Goal: Transaction & Acquisition: Purchase product/service

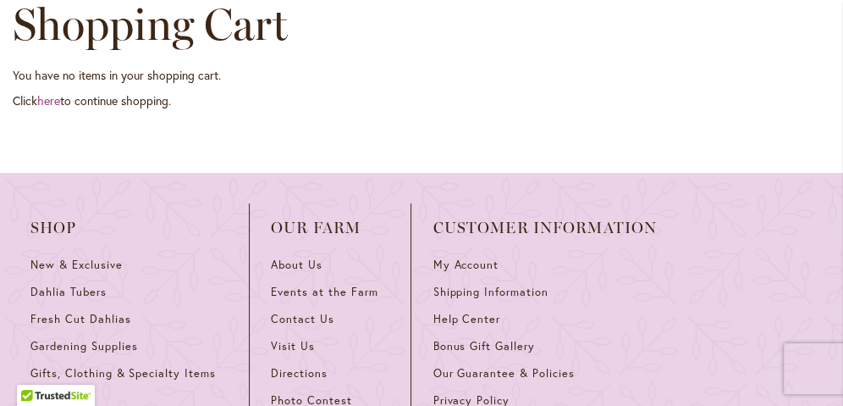
scroll to position [197, 0]
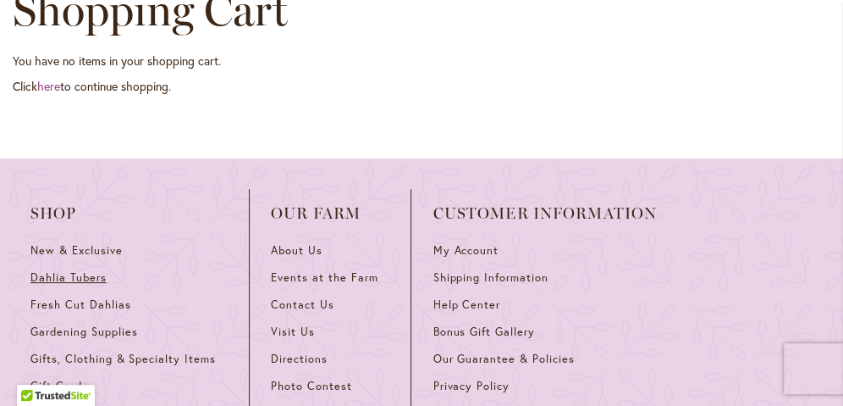
click at [95, 280] on span "Dahlia Tubers" at bounding box center [68, 277] width 76 height 14
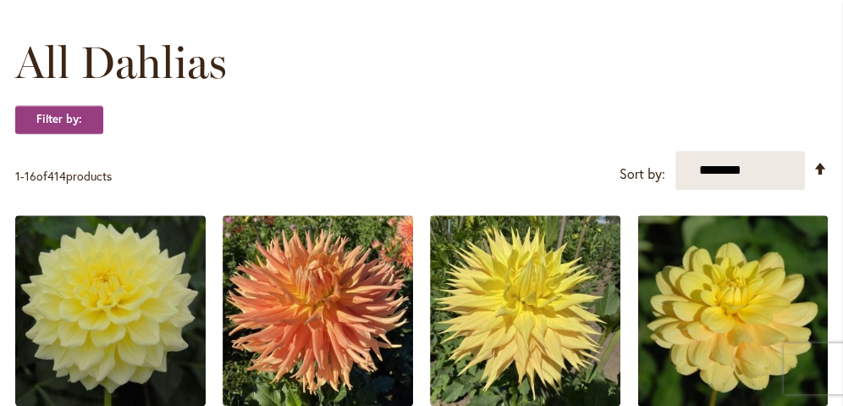
scroll to position [489, 0]
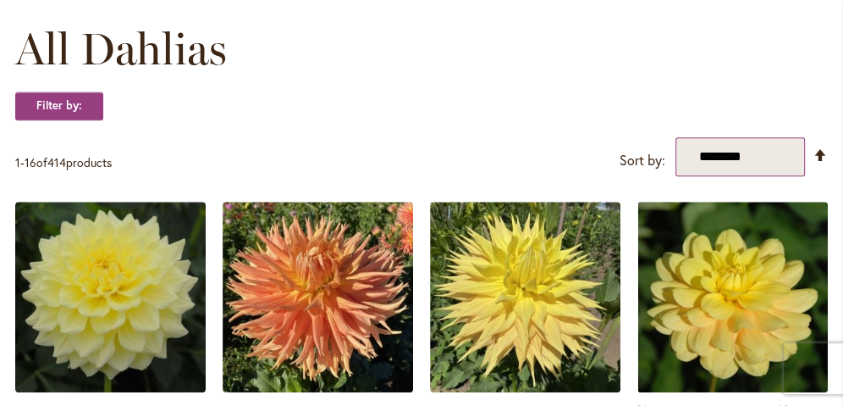
click at [768, 148] on select "**********" at bounding box center [741, 156] width 130 height 39
select select "****"
click at [676, 137] on select "**********" at bounding box center [741, 156] width 130 height 39
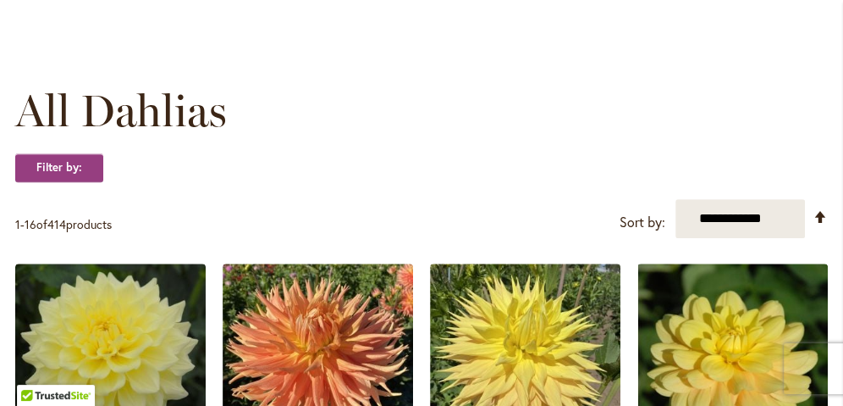
scroll to position [408, 0]
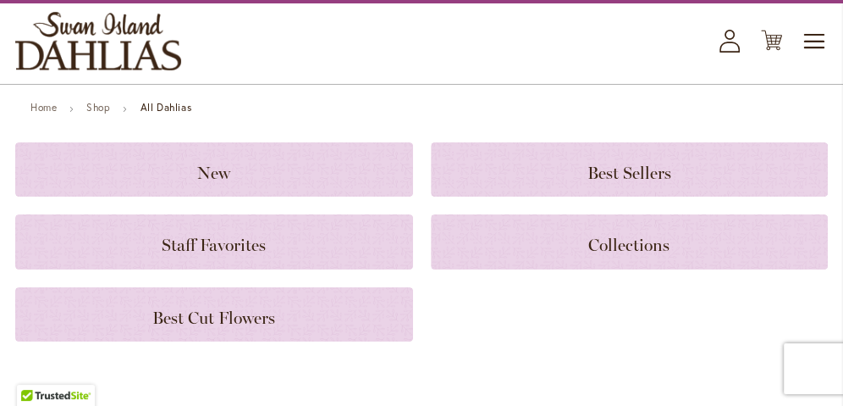
scroll to position [24, 0]
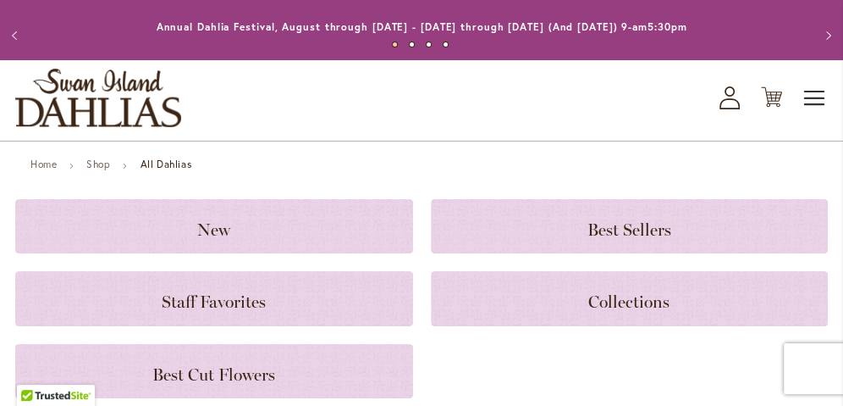
click at [810, 98] on span "Toggle Nav" at bounding box center [815, 98] width 25 height 34
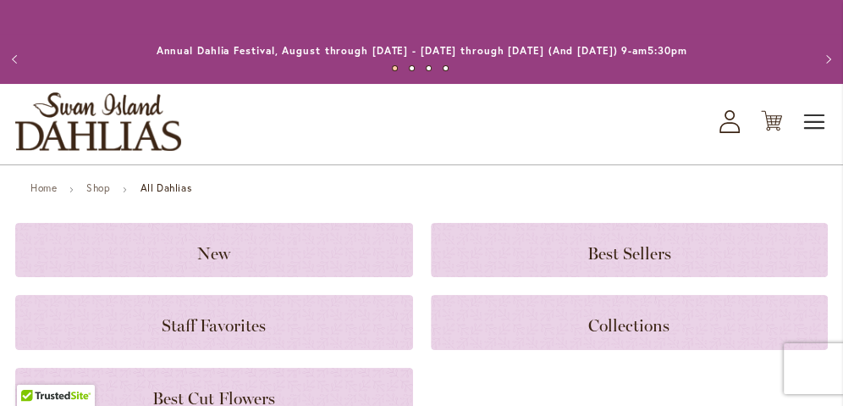
scroll to position [0, 0]
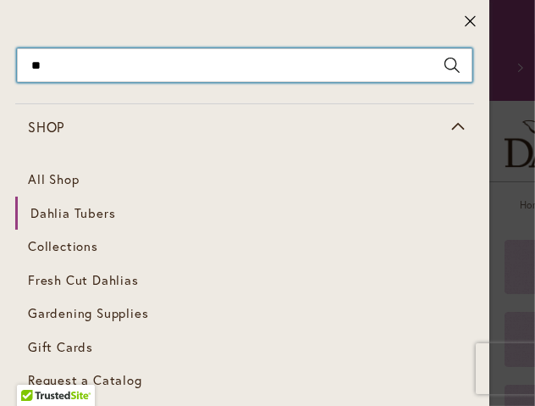
click at [191, 67] on input "**" at bounding box center [245, 65] width 456 height 34
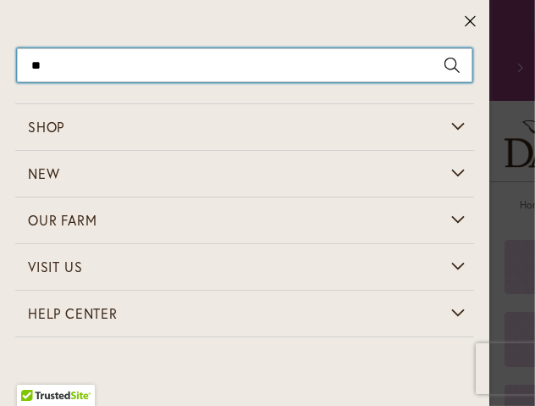
click at [221, 66] on input "**" at bounding box center [245, 65] width 456 height 34
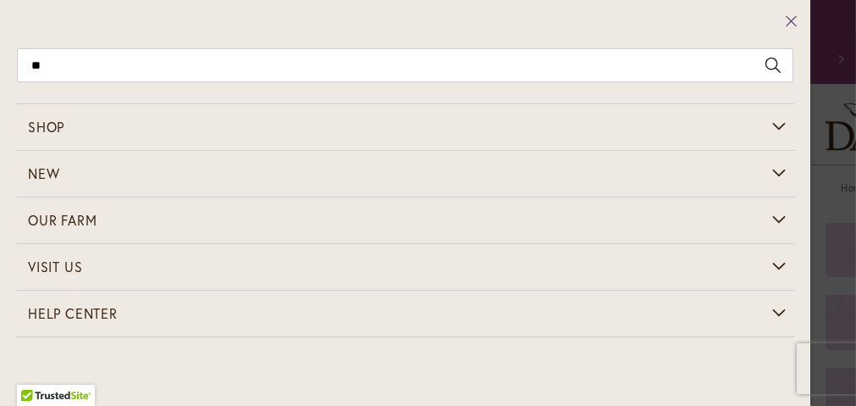
click at [786, 24] on icon at bounding box center [791, 21] width 10 height 10
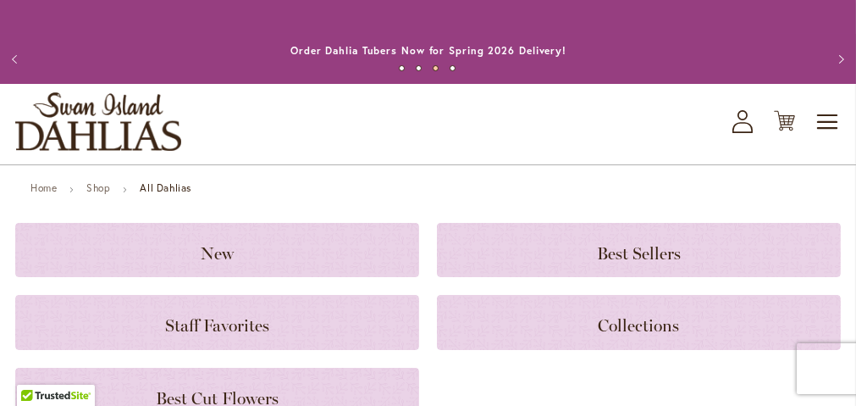
type input "**"
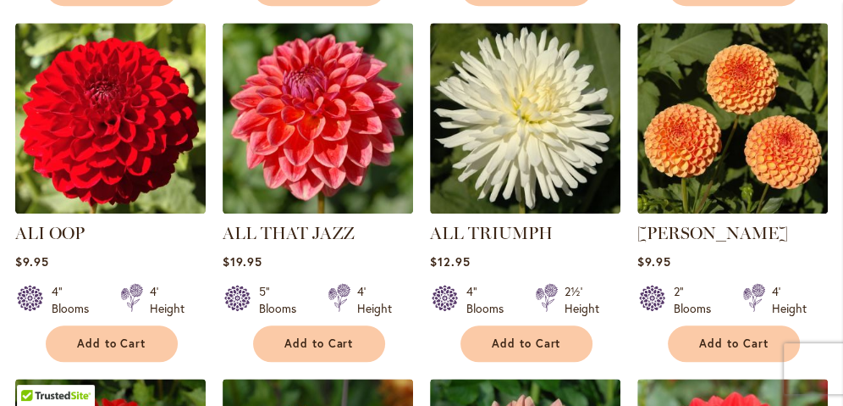
scroll to position [1056, 0]
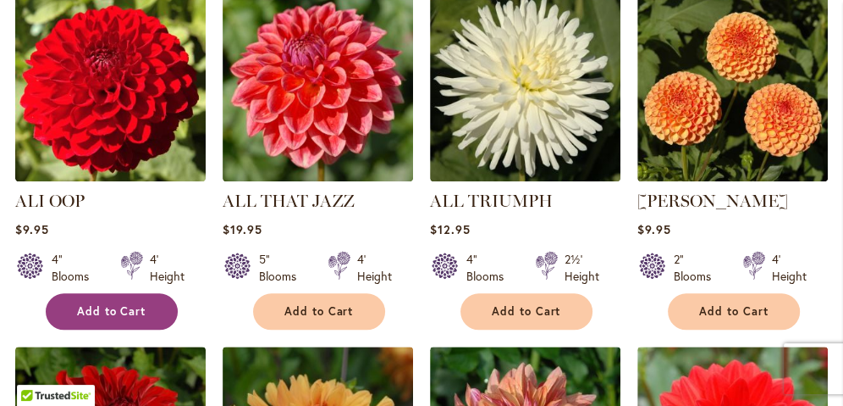
click at [146, 304] on span "Add to Cart" at bounding box center [111, 311] width 69 height 14
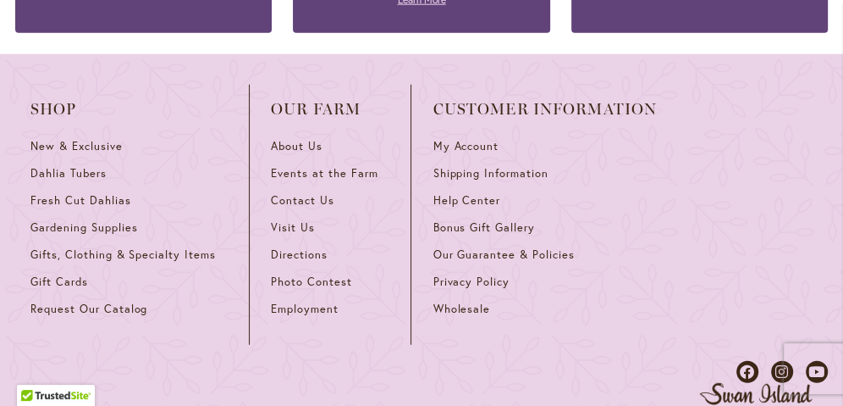
scroll to position [2707, 0]
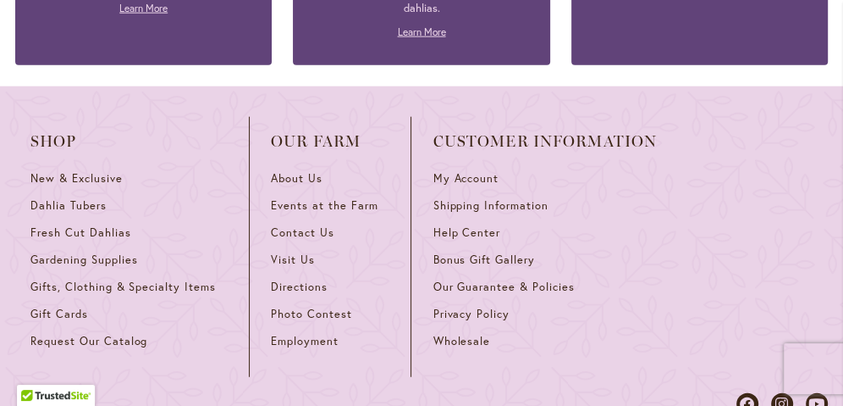
scroll to position [2608, 0]
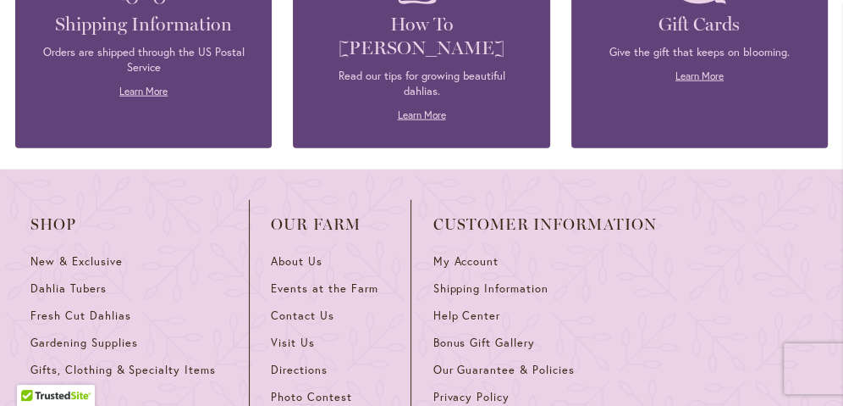
scroll to position [2578, 0]
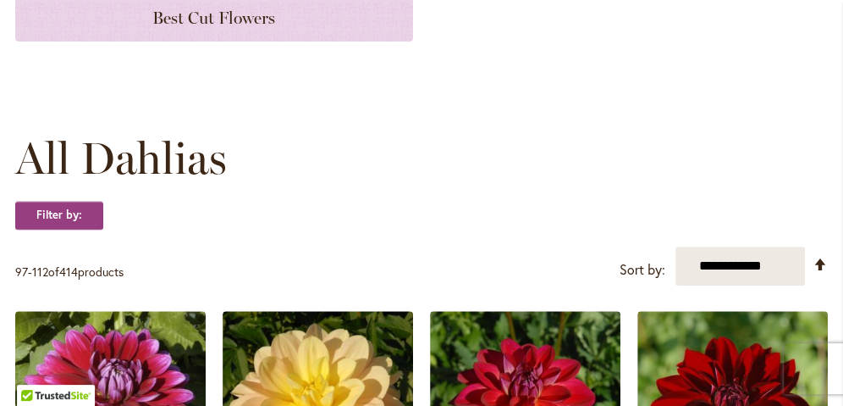
scroll to position [382, 0]
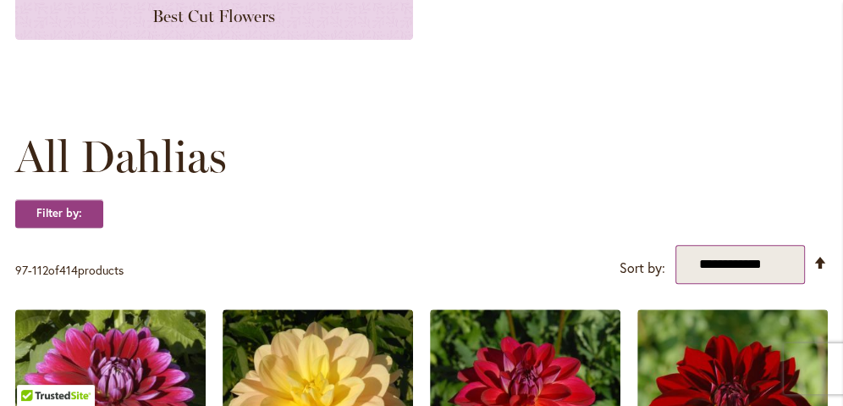
click at [718, 263] on select "**********" at bounding box center [741, 264] width 130 height 39
select select "*****"
click at [676, 245] on select "**********" at bounding box center [741, 264] width 130 height 39
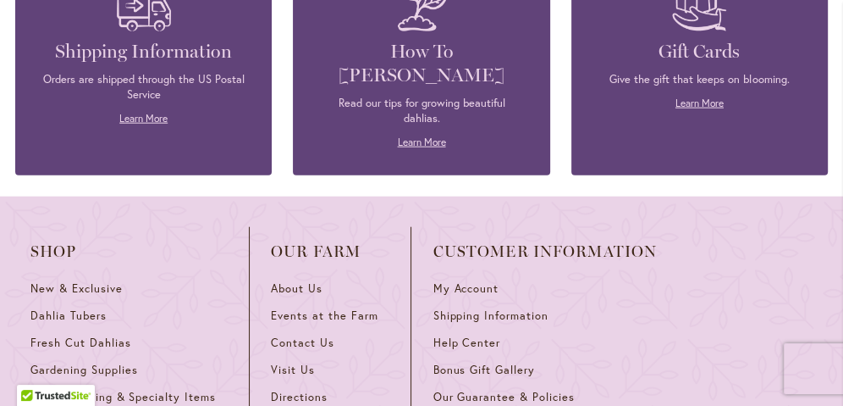
scroll to position [2511, 0]
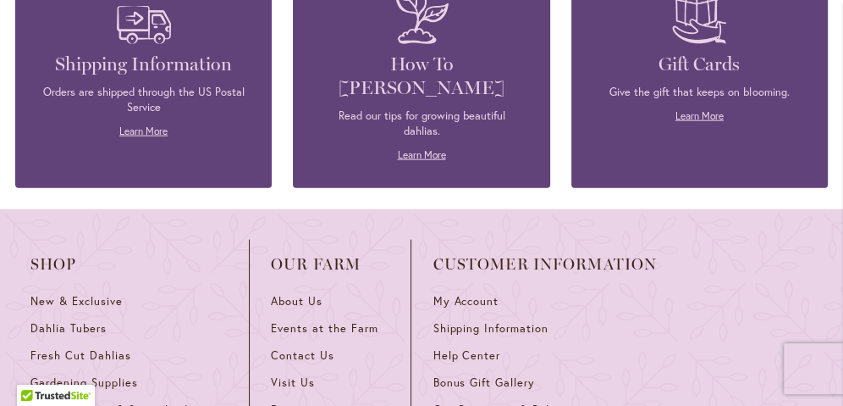
scroll to position [2540, 0]
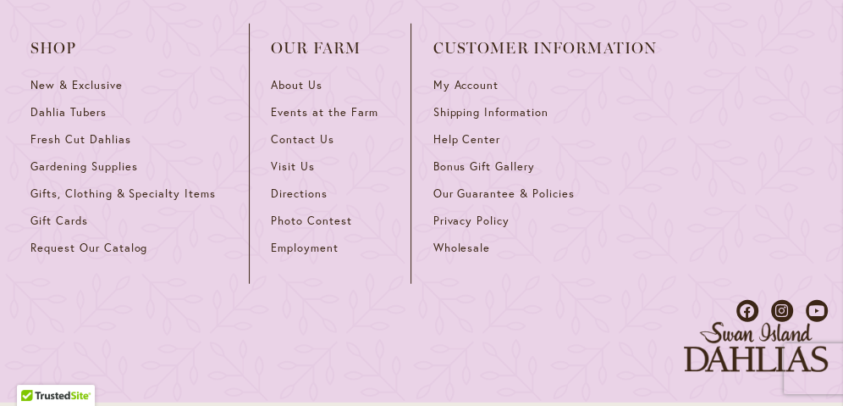
scroll to position [2673, 0]
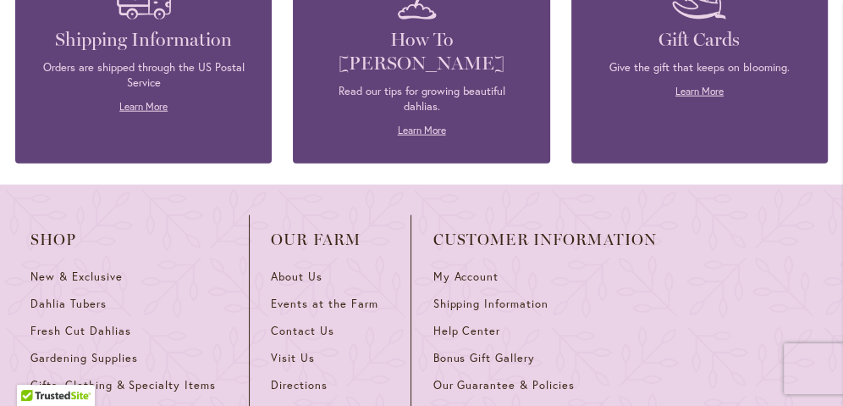
scroll to position [2535, 0]
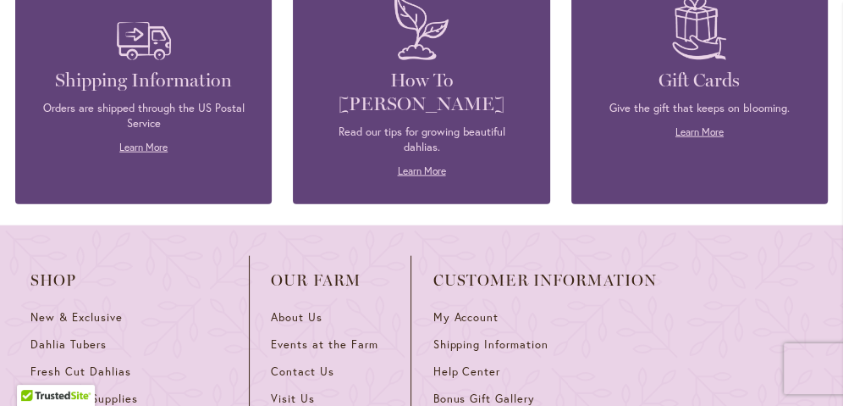
scroll to position [2501, 0]
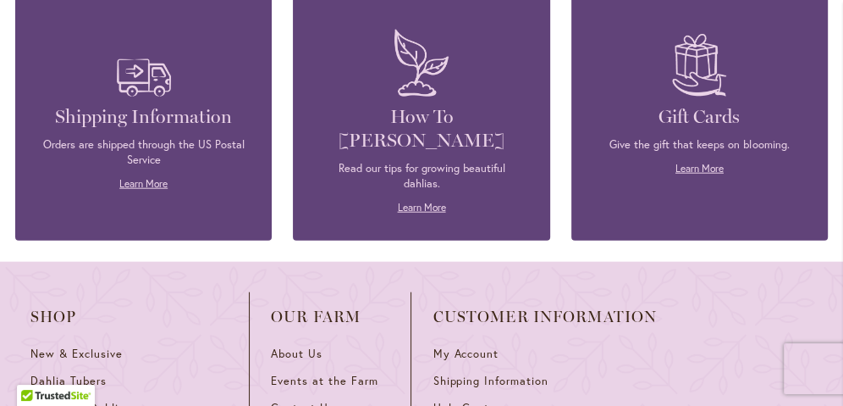
scroll to position [2545, 0]
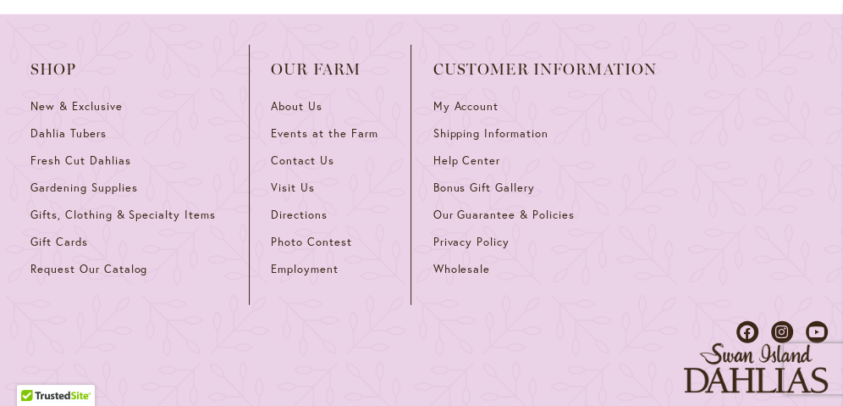
scroll to position [2657, 0]
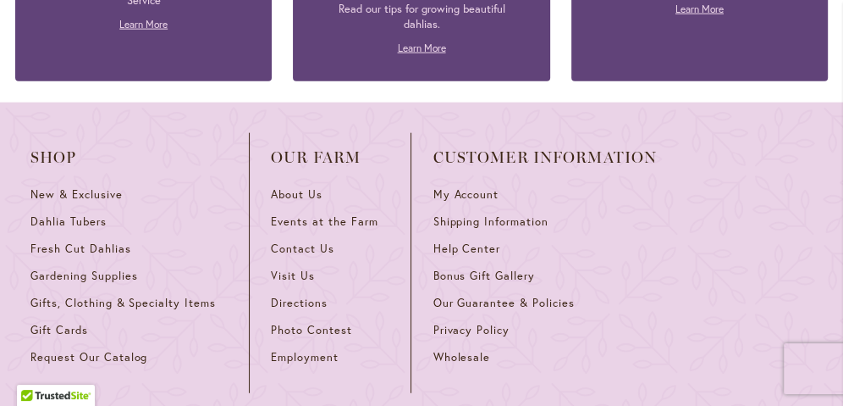
scroll to position [2601, 0]
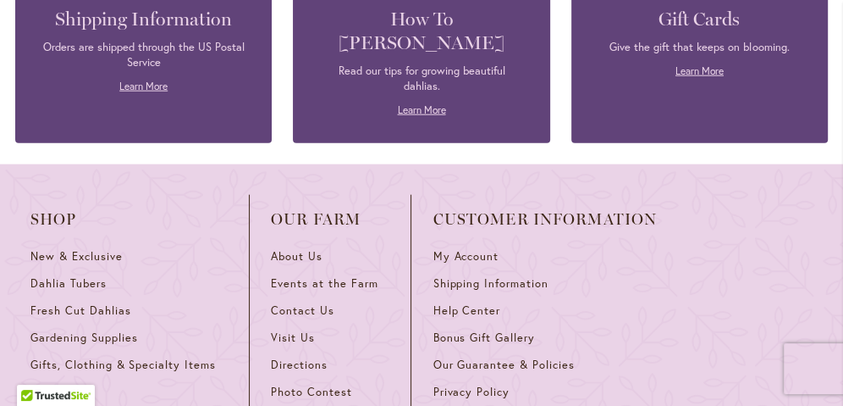
scroll to position [2565, 0]
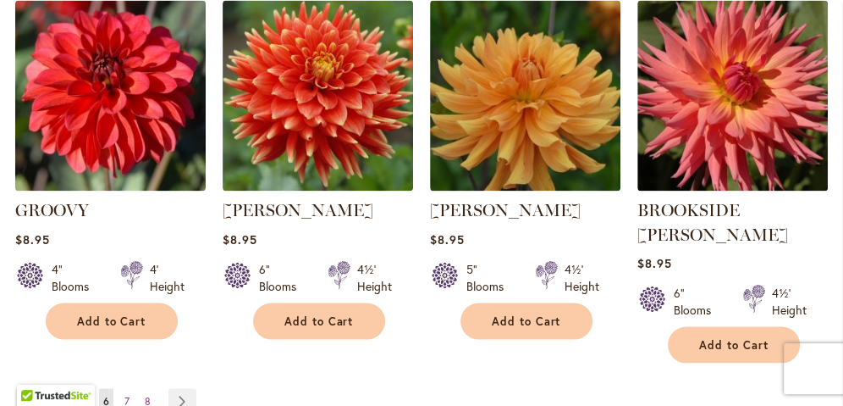
scroll to position [1783, 0]
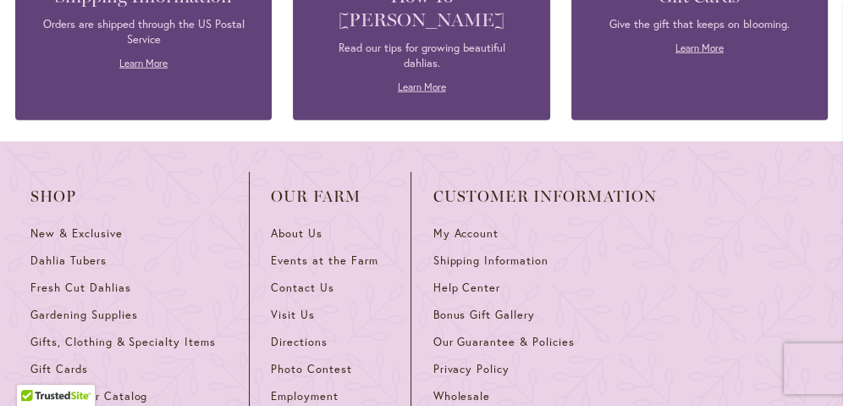
scroll to position [2631, 0]
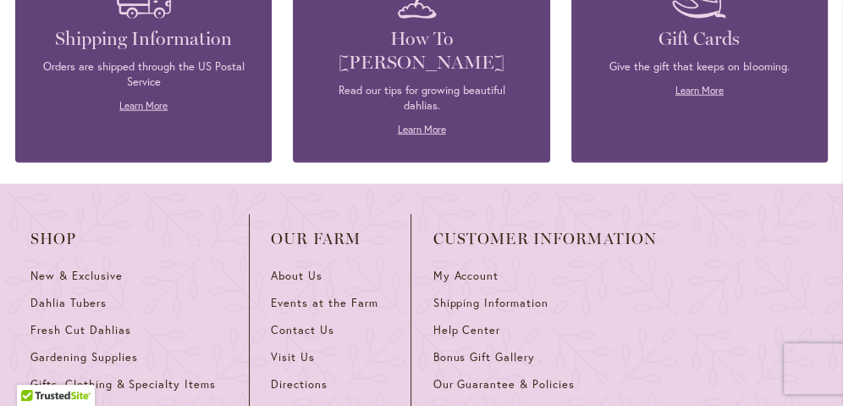
scroll to position [2516, 0]
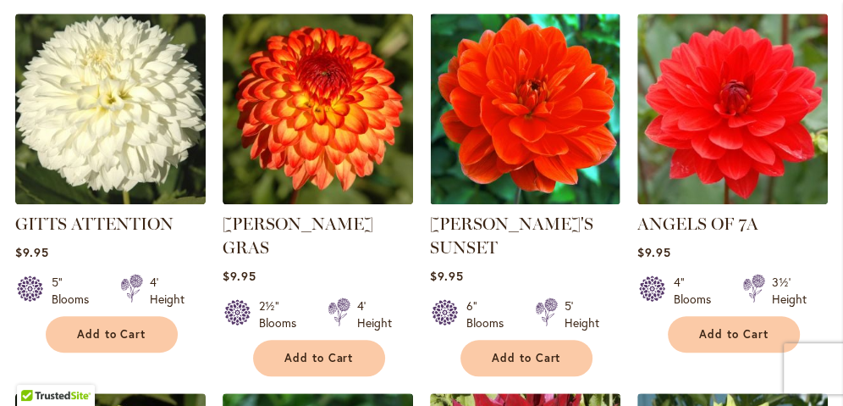
scroll to position [677, 0]
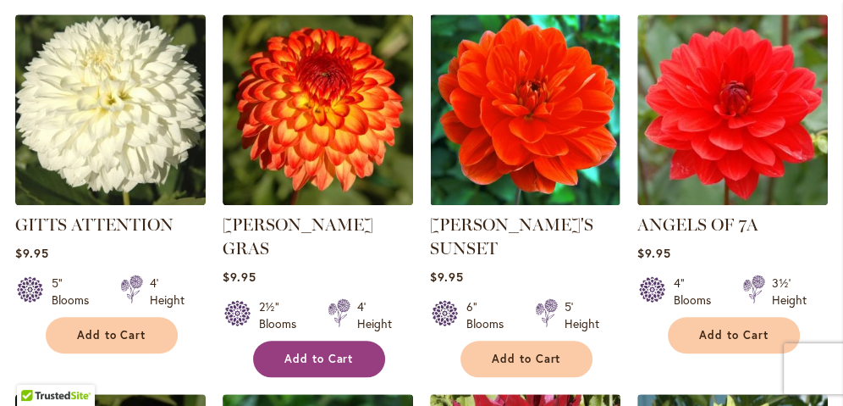
click at [326, 351] on span "Add to Cart" at bounding box center [319, 358] width 69 height 14
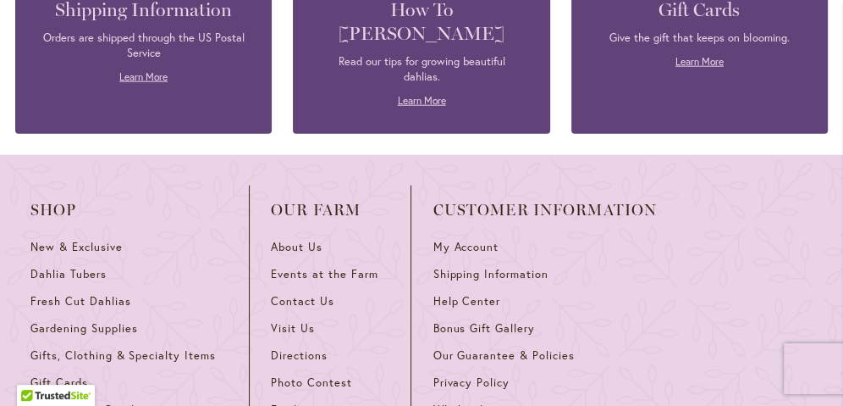
scroll to position [2612, 0]
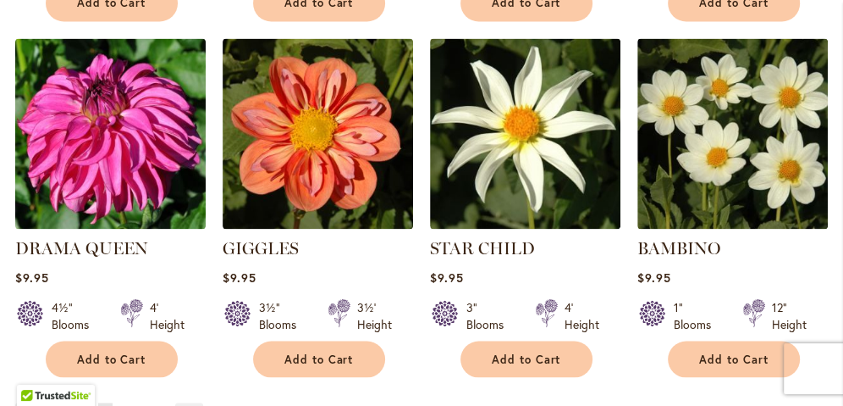
scroll to position [1745, 0]
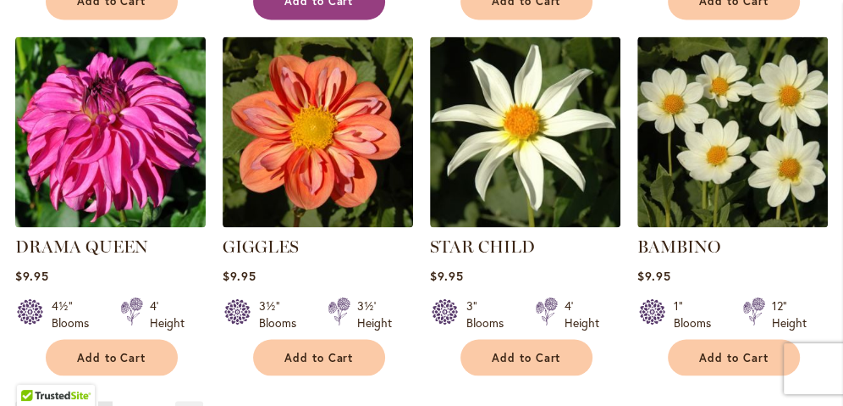
click at [285, 8] on span "Add to Cart" at bounding box center [319, 1] width 69 height 14
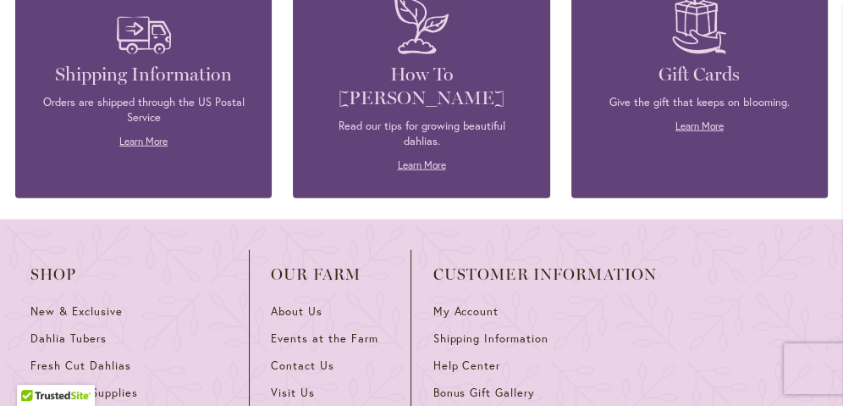
scroll to position [2524, 0]
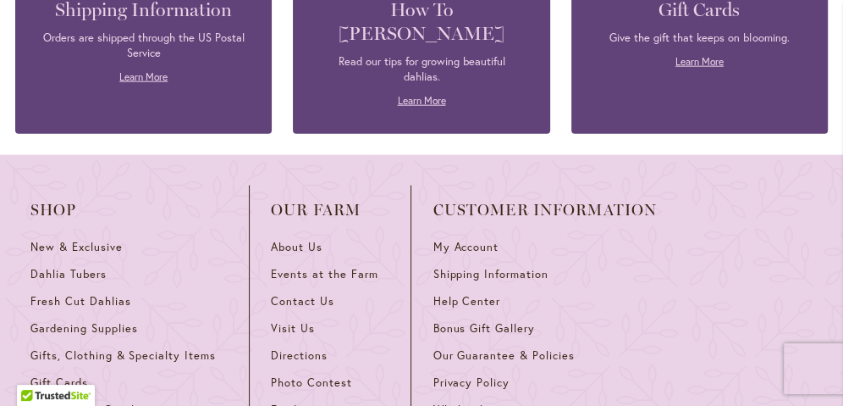
scroll to position [2566, 0]
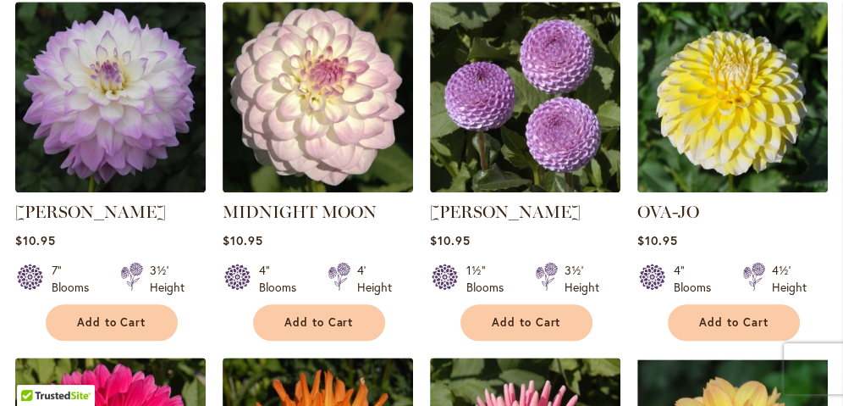
scroll to position [1057, 0]
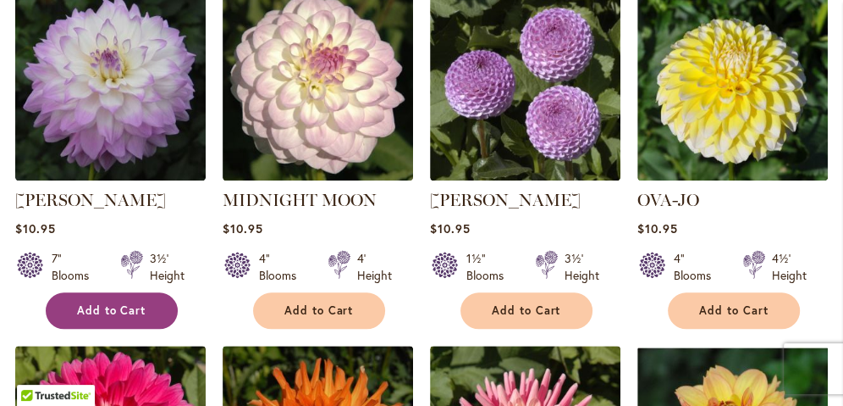
click at [146, 303] on span "Add to Cart" at bounding box center [111, 310] width 69 height 14
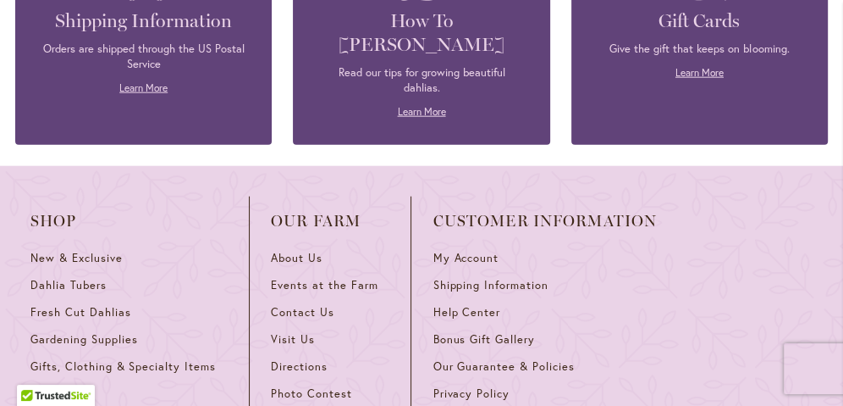
scroll to position [2601, 0]
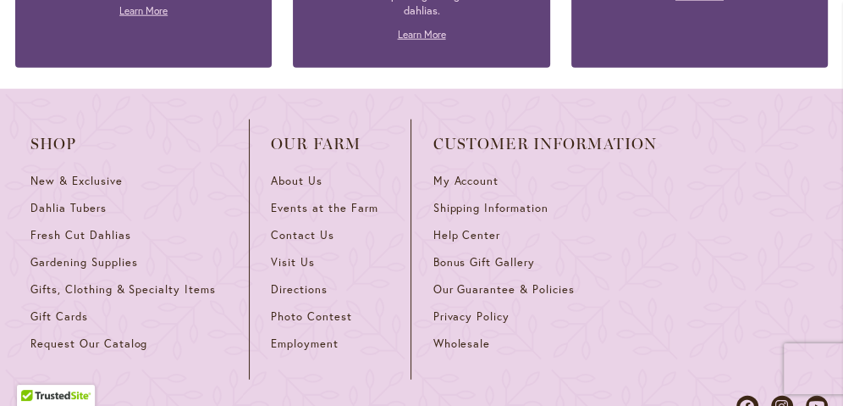
scroll to position [2678, 0]
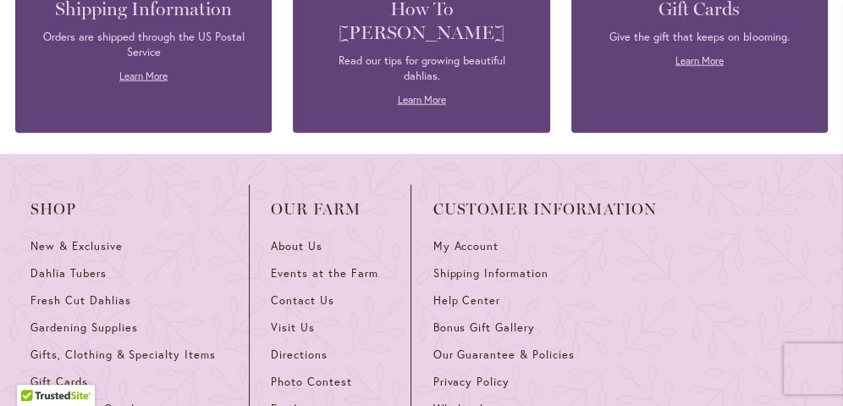
scroll to position [2564, 0]
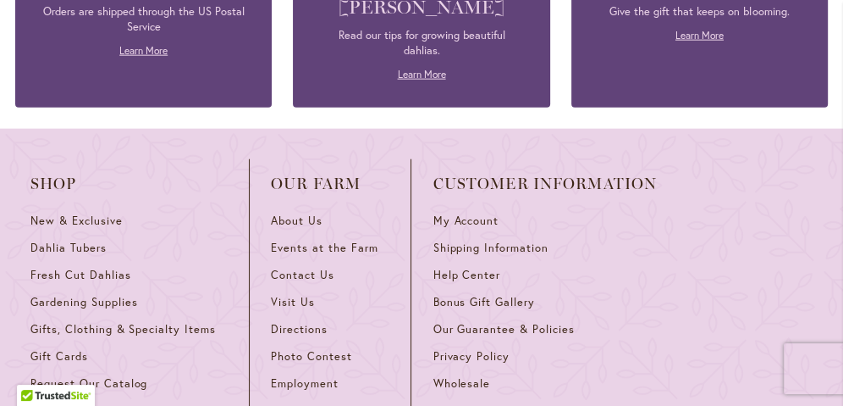
scroll to position [2592, 0]
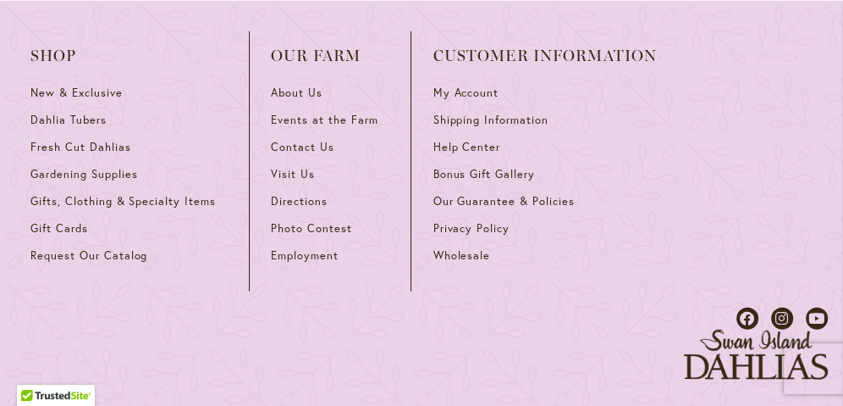
scroll to position [2695, 0]
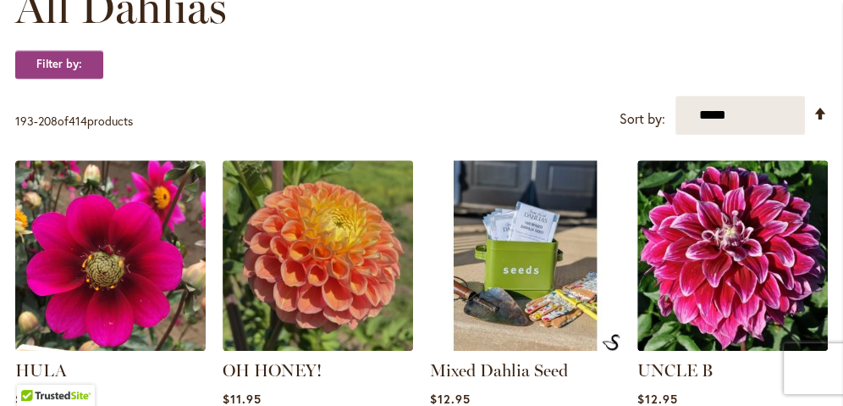
scroll to position [534, 0]
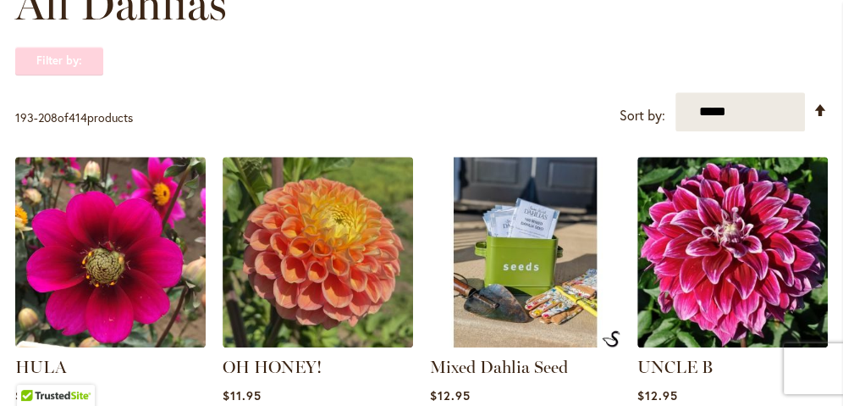
click at [77, 62] on strong "Filter by:" at bounding box center [59, 61] width 88 height 29
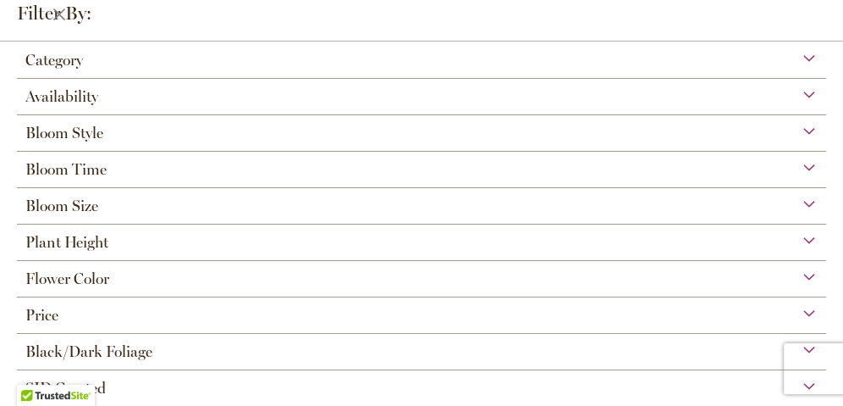
click at [141, 242] on div "Plant Height" at bounding box center [422, 237] width 810 height 27
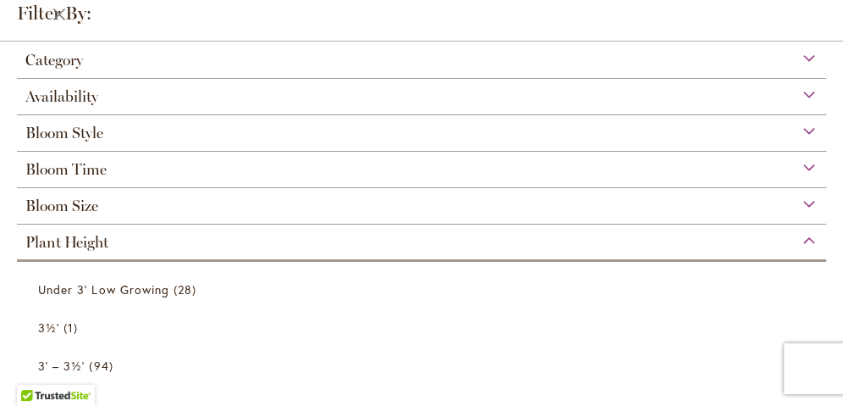
scroll to position [180, 0]
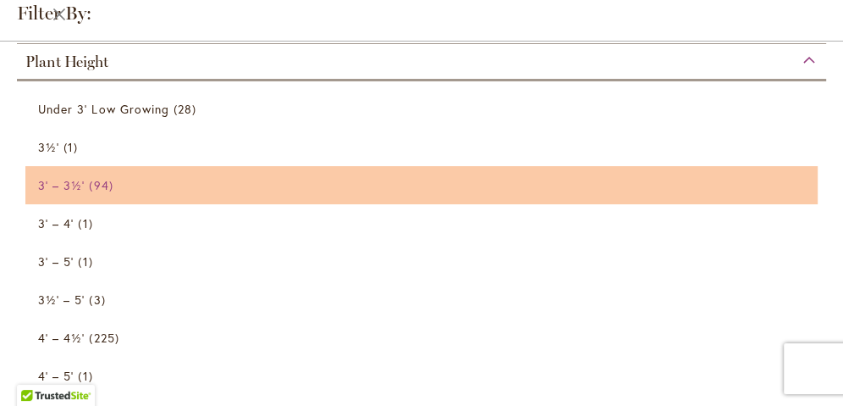
click at [77, 180] on span "3' – 3½'" at bounding box center [61, 185] width 47 height 16
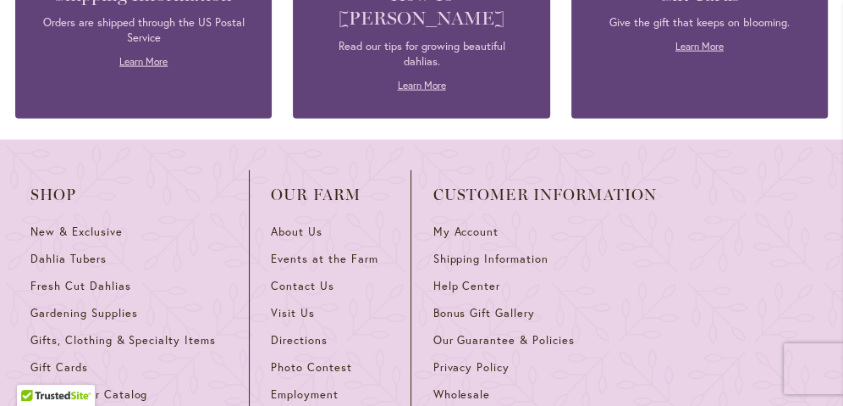
scroll to position [2411, 0]
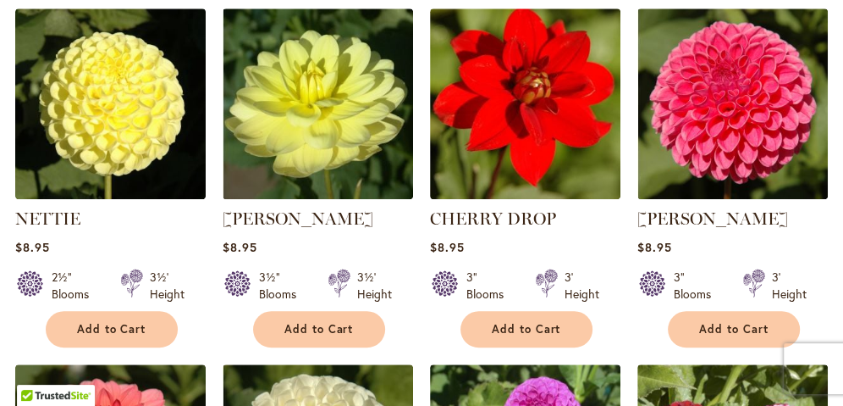
scroll to position [495, 0]
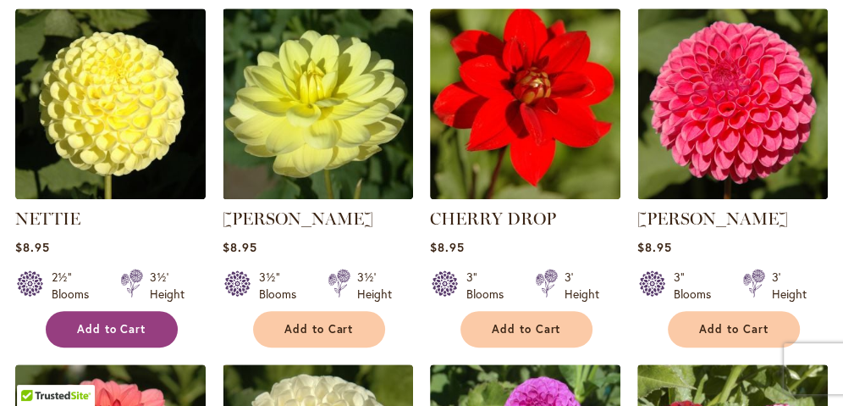
click at [119, 329] on span "Add to Cart" at bounding box center [111, 329] width 69 height 14
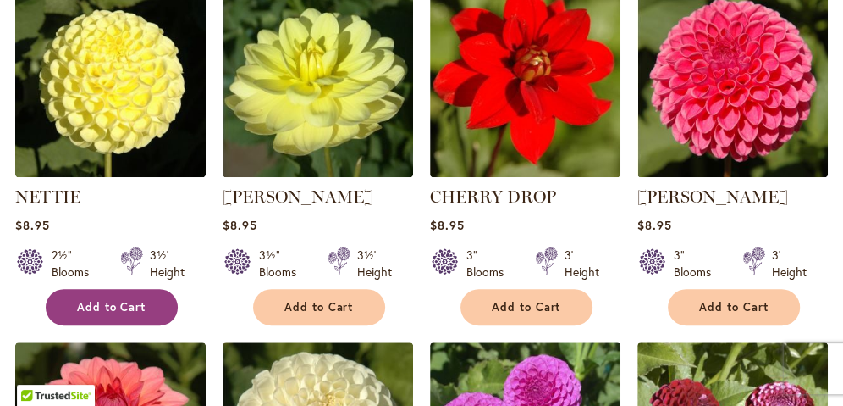
scroll to position [526, 0]
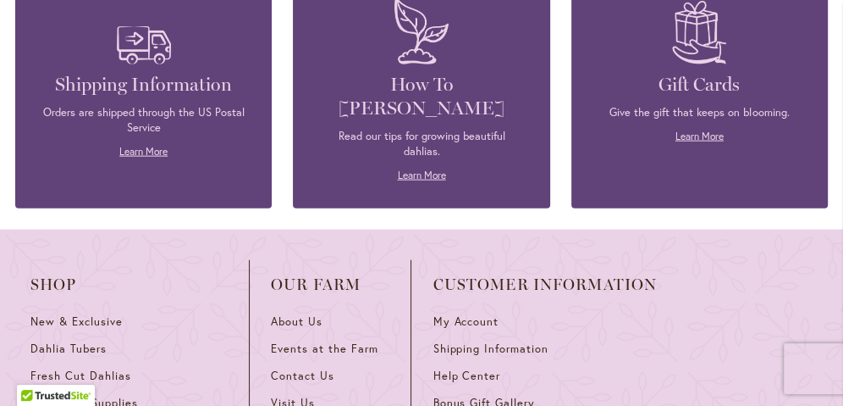
scroll to position [2399, 0]
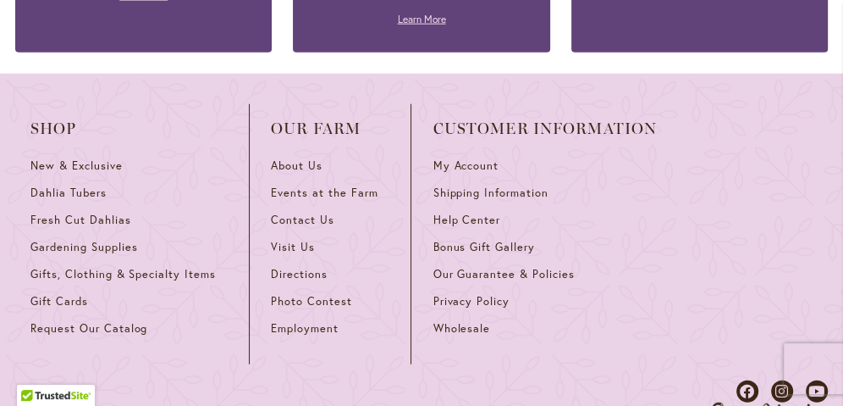
scroll to position [2529, 0]
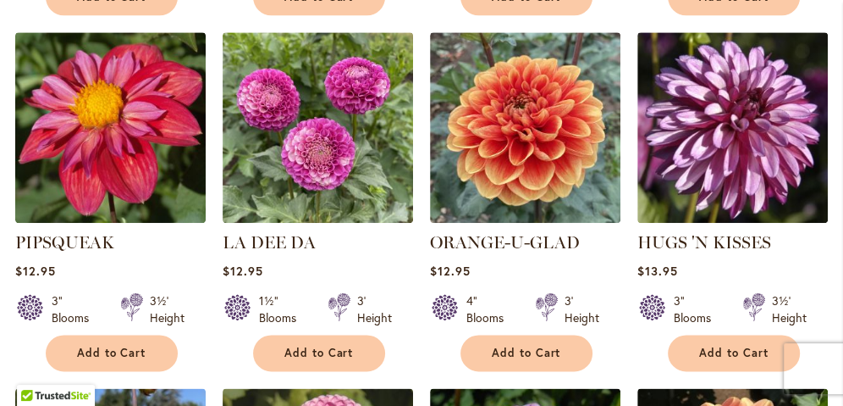
scroll to position [1275, 0]
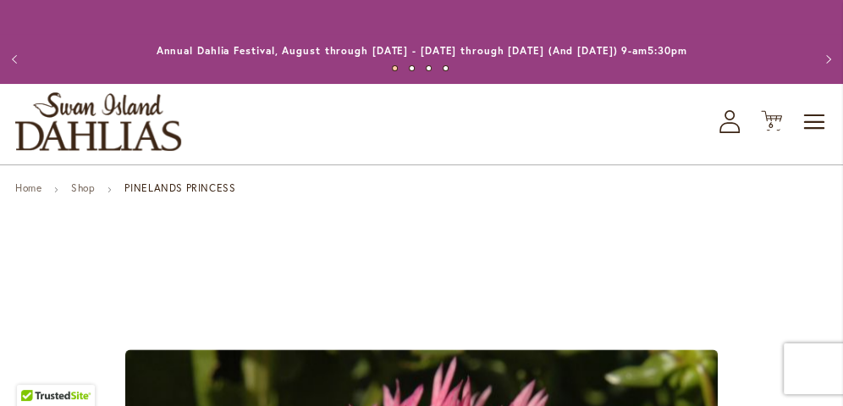
click at [25, 53] on button "Previous" at bounding box center [17, 59] width 34 height 34
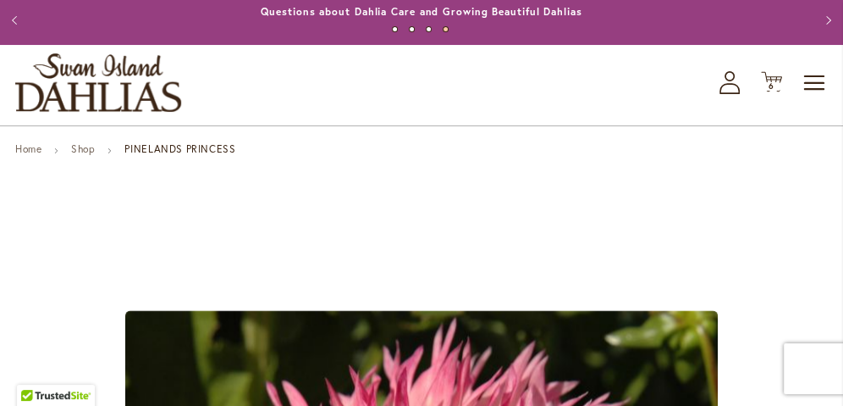
scroll to position [41, 0]
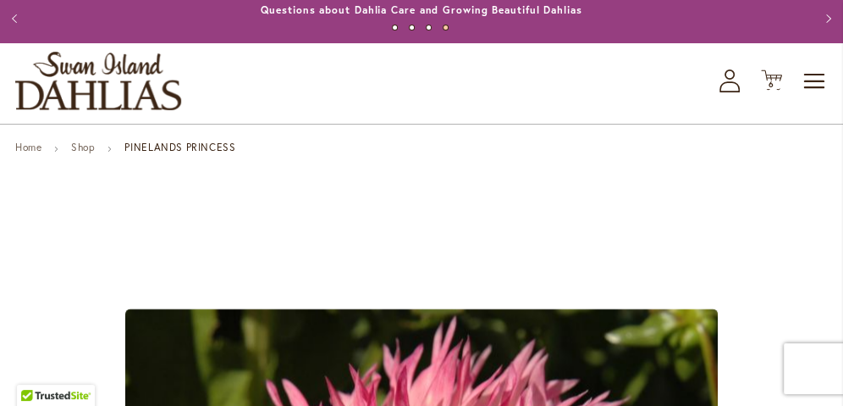
click at [8, 22] on button "Previous" at bounding box center [17, 19] width 34 height 34
click at [6, 28] on button "Previous" at bounding box center [17, 19] width 34 height 34
click at [18, 17] on button "Previous" at bounding box center [17, 19] width 34 height 34
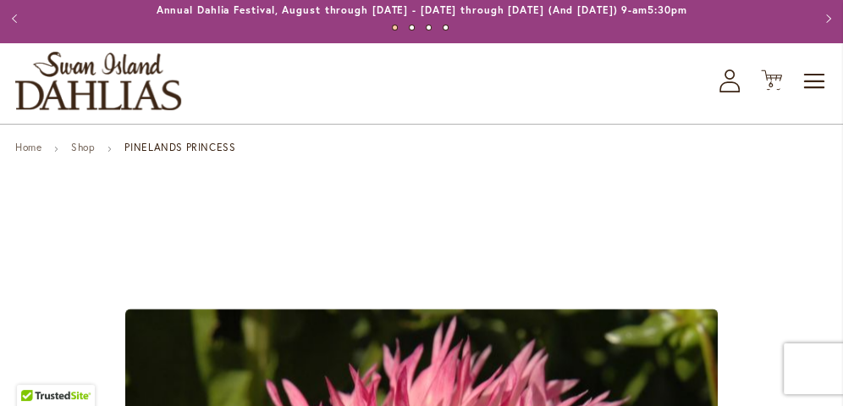
click at [6, 22] on button "Previous" at bounding box center [17, 19] width 34 height 34
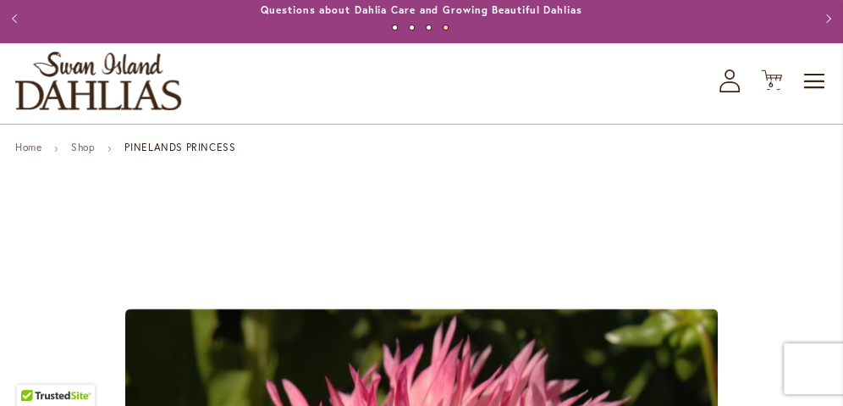
click at [9, 19] on button "Previous" at bounding box center [17, 19] width 34 height 34
click at [17, 14] on button "Previous" at bounding box center [17, 19] width 34 height 34
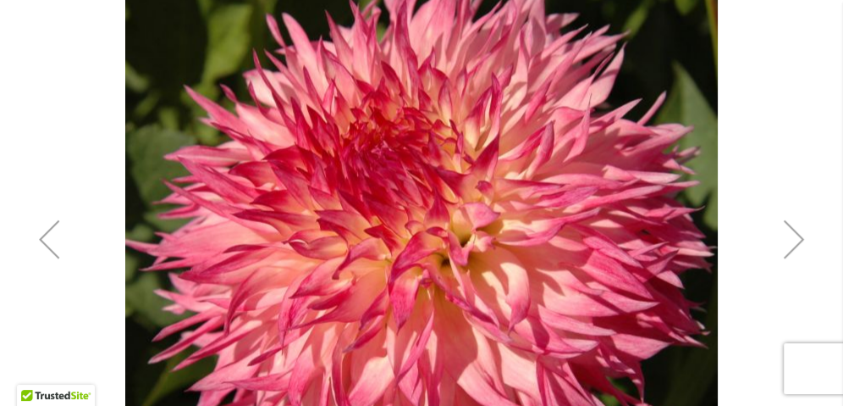
scroll to position [401, 0]
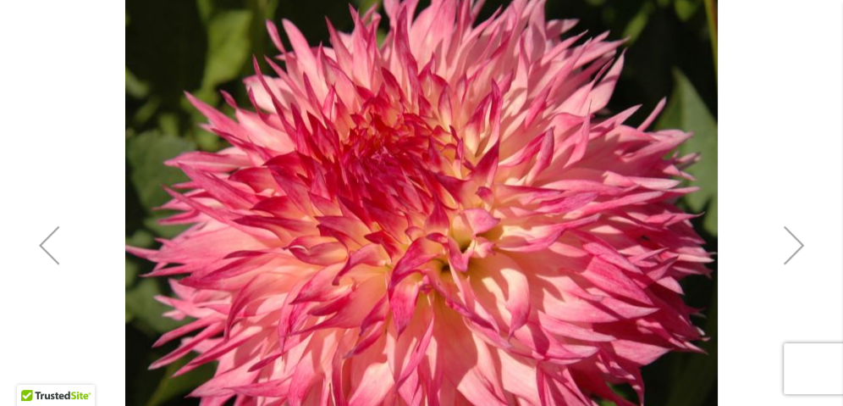
click at [55, 239] on div "Previous" at bounding box center [49, 245] width 68 height 68
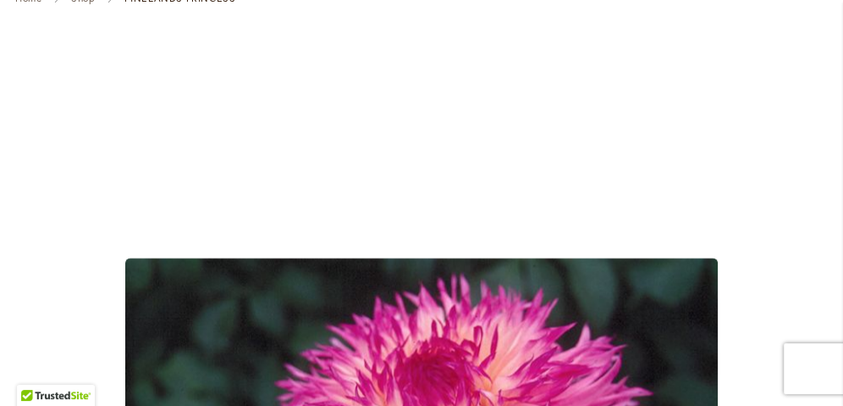
scroll to position [182, 0]
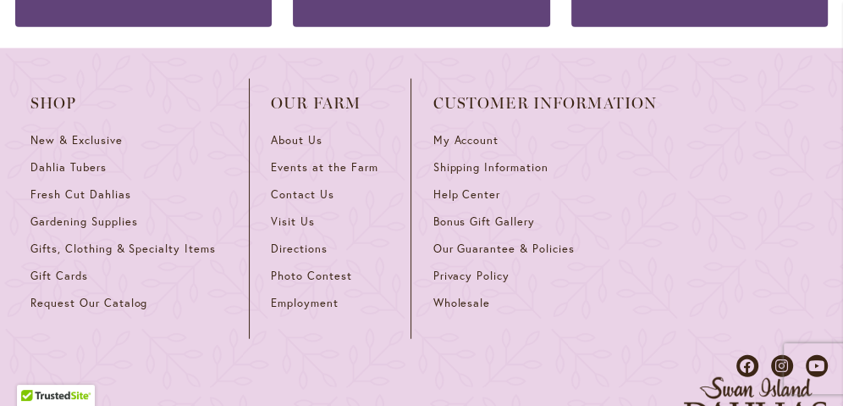
scroll to position [2532, 0]
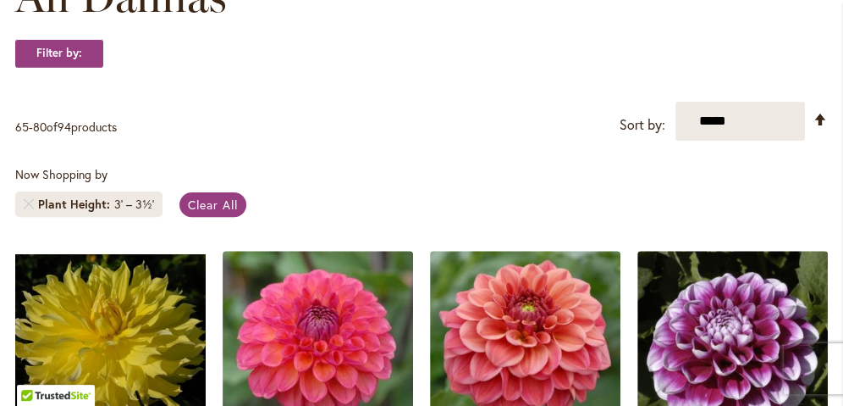
scroll to position [298, 0]
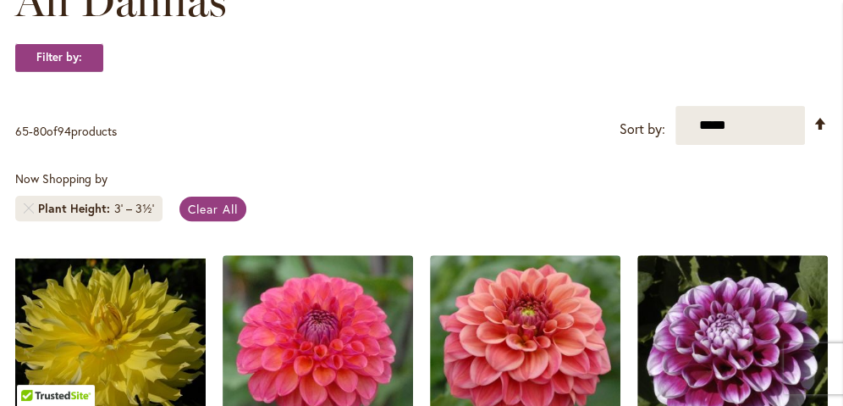
click at [347, 186] on div "Now Shopping by Plant Height 3' – 3½' Clear All" at bounding box center [421, 199] width 813 height 59
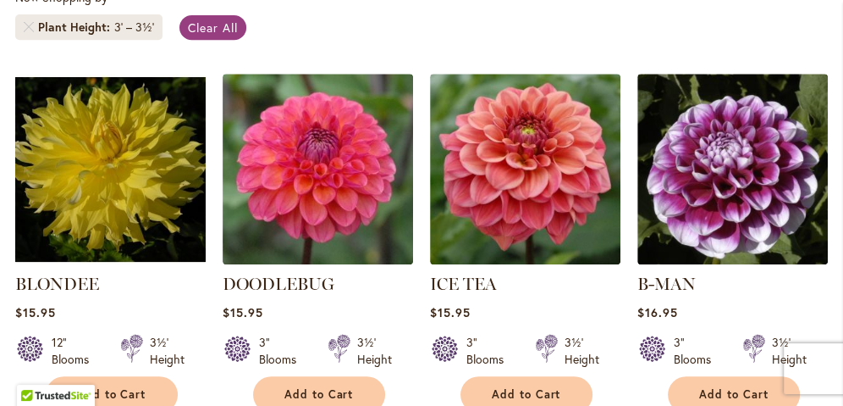
scroll to position [445, 0]
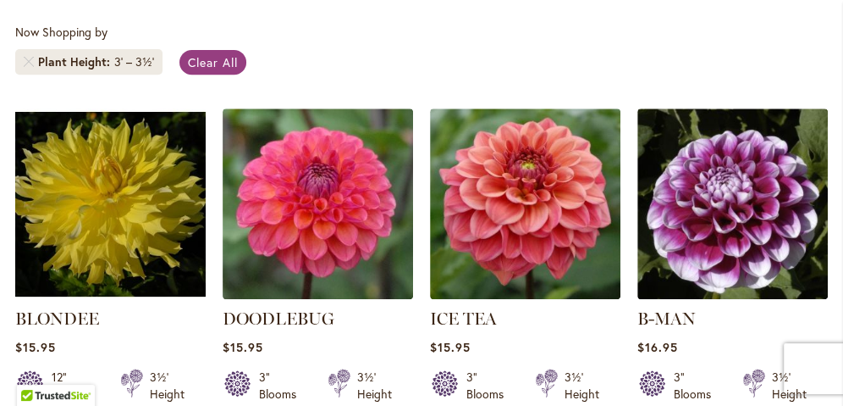
click at [123, 57] on div "3' – 3½'" at bounding box center [134, 61] width 40 height 17
click at [130, 60] on div "3' – 3½'" at bounding box center [134, 61] width 40 height 17
click at [205, 59] on span "Clear All" at bounding box center [213, 62] width 50 height 16
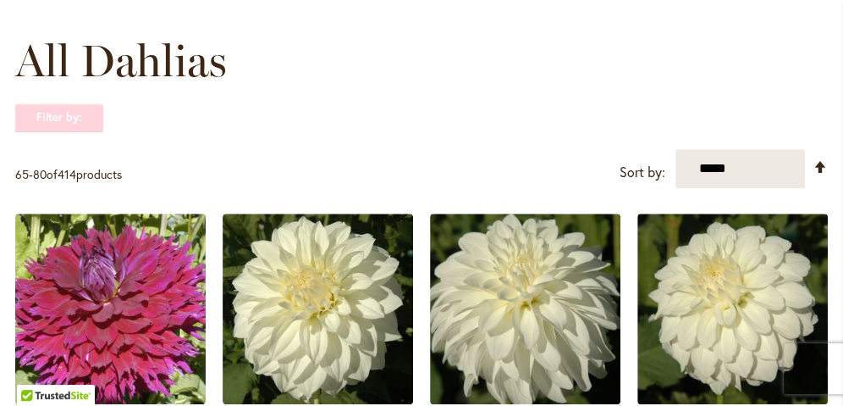
click at [75, 116] on strong "Filter by:" at bounding box center [59, 117] width 88 height 29
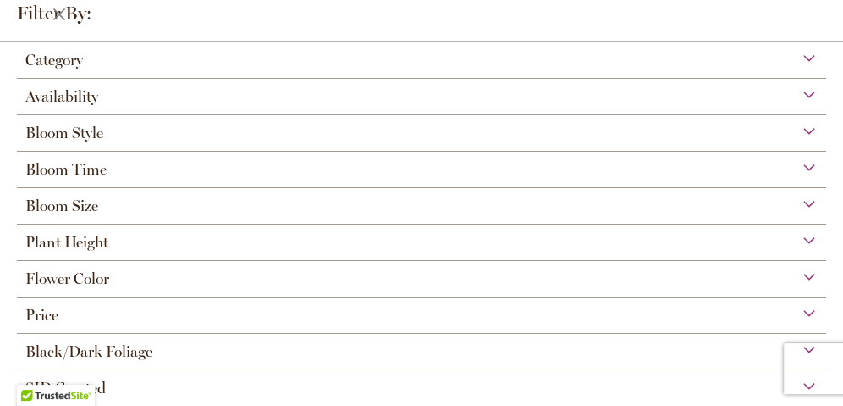
click at [113, 246] on div "Plant Height" at bounding box center [422, 237] width 810 height 27
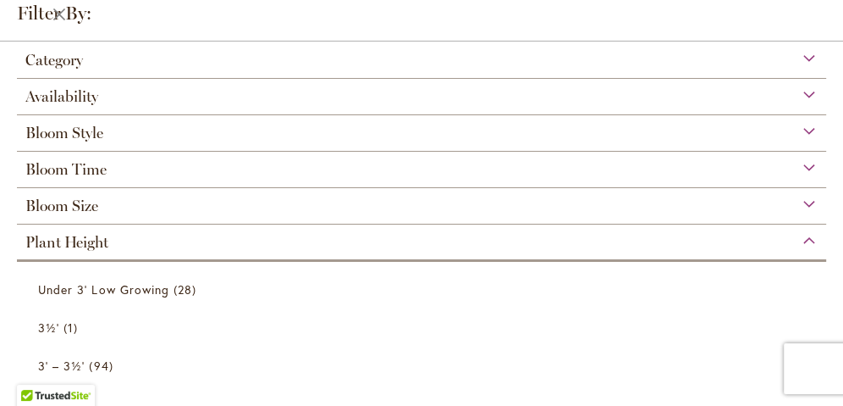
scroll to position [180, 0]
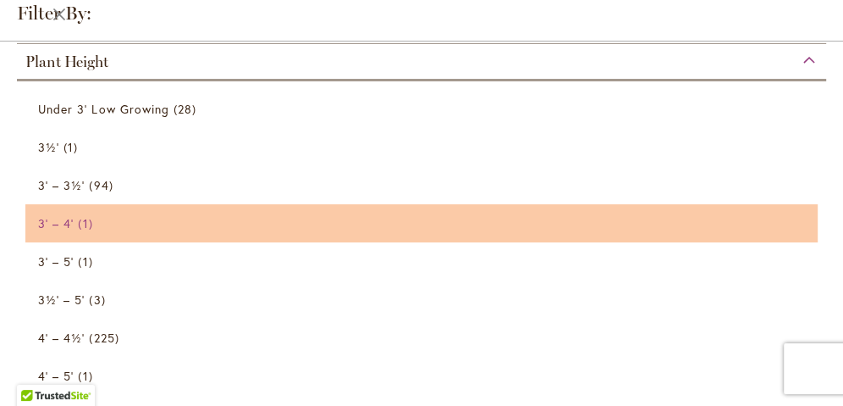
click at [80, 224] on span "1 item" at bounding box center [87, 223] width 19 height 18
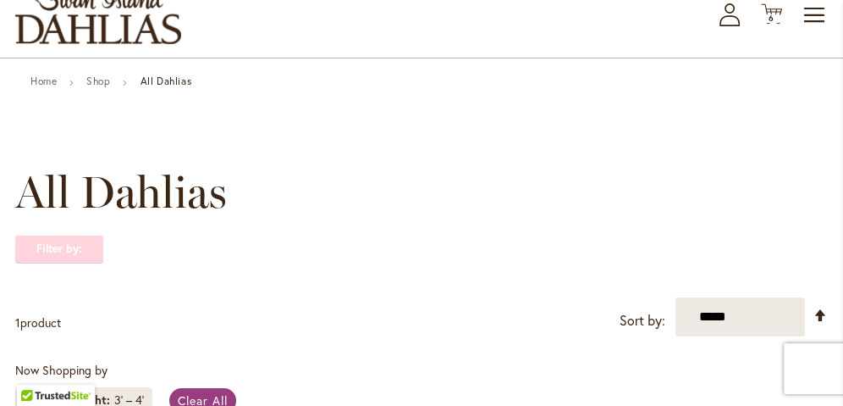
click at [70, 244] on strong "Filter by:" at bounding box center [59, 249] width 88 height 29
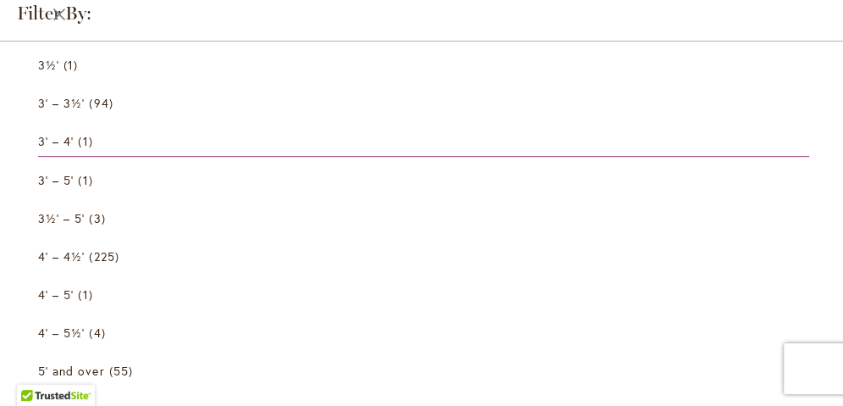
scroll to position [404, 0]
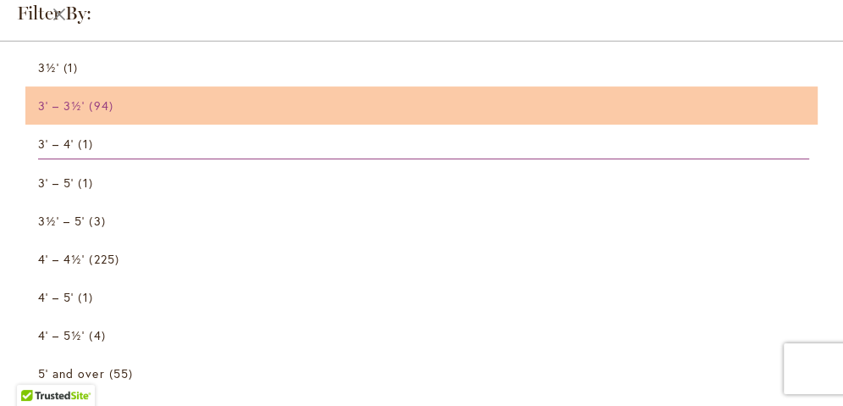
click at [94, 103] on span "94 items" at bounding box center [103, 106] width 28 height 18
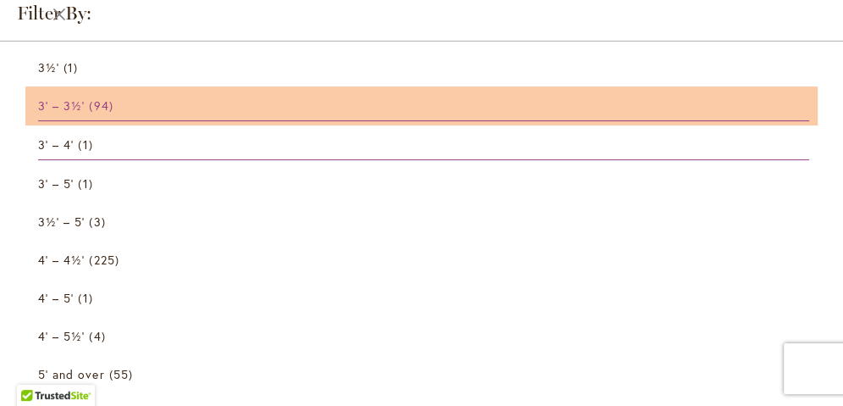
scroll to position [439, 0]
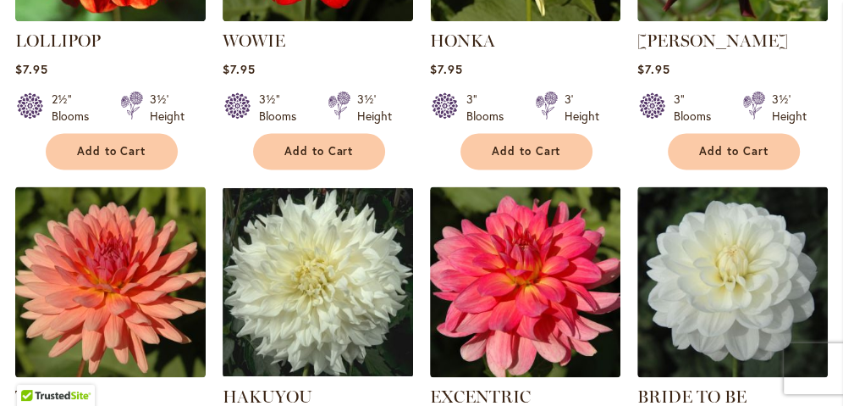
scroll to position [1437, 0]
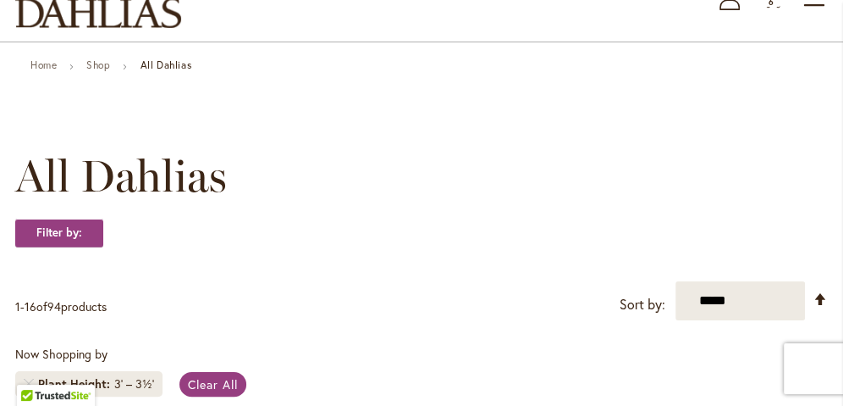
scroll to position [122, 0]
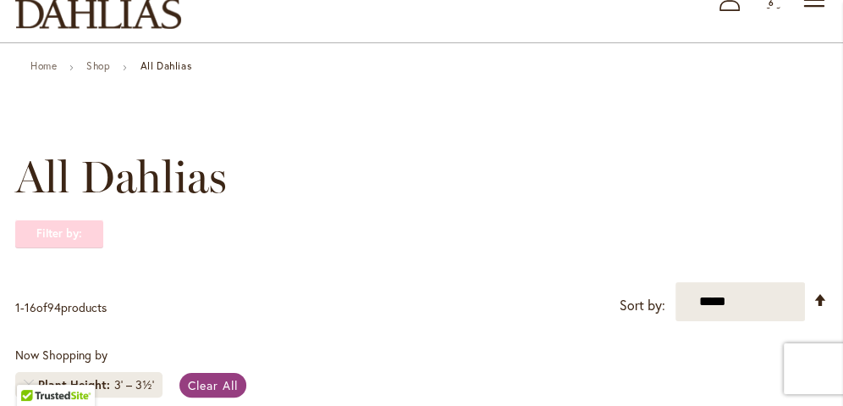
click at [38, 229] on strong "Filter by:" at bounding box center [59, 233] width 88 height 29
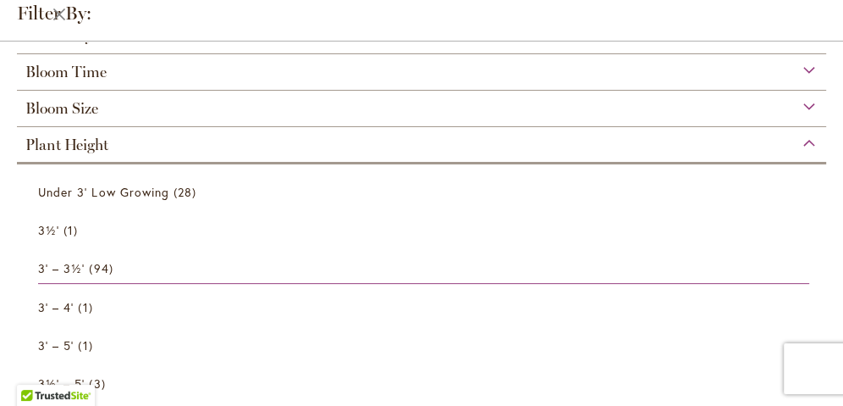
scroll to position [343, 0]
click at [799, 142] on div "Plant Height" at bounding box center [422, 139] width 810 height 27
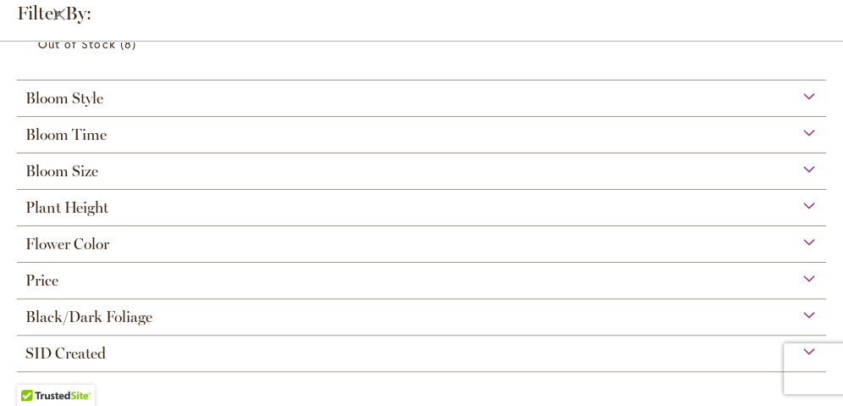
scroll to position [275, 0]
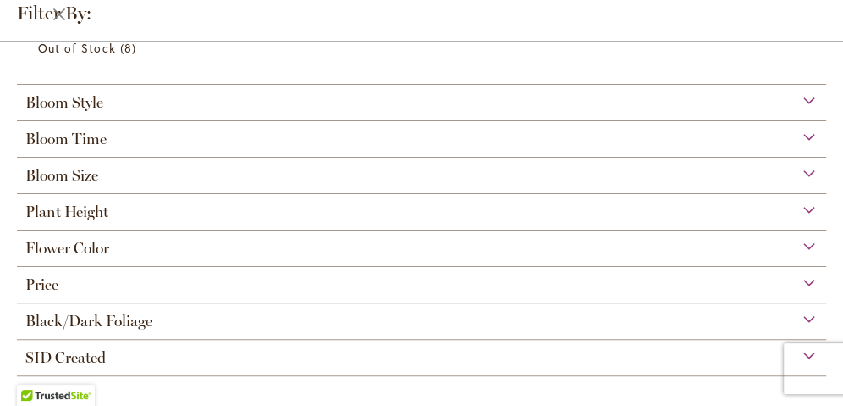
click at [97, 212] on span "Plant Height" at bounding box center [66, 211] width 83 height 19
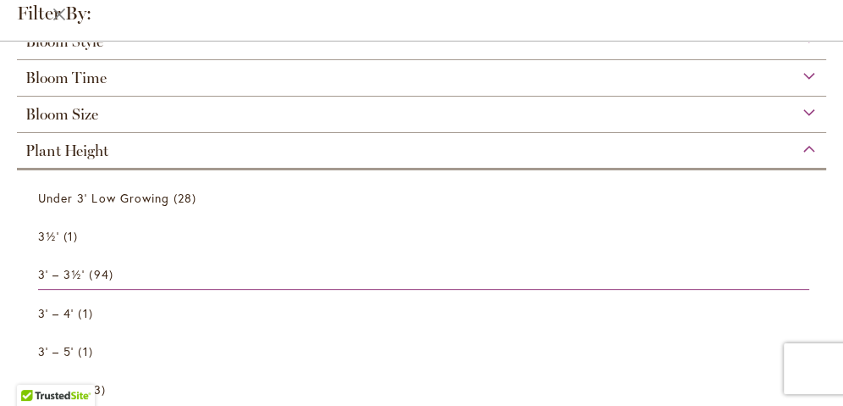
scroll to position [335, 0]
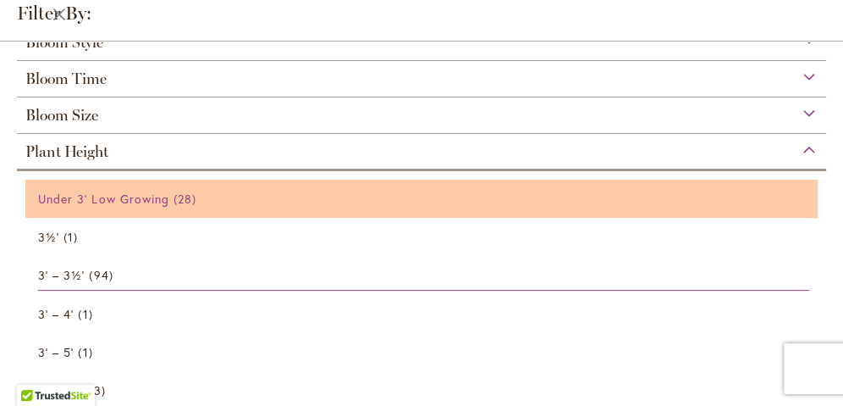
click at [154, 196] on span "Under 3' Low Growing" at bounding box center [103, 199] width 131 height 16
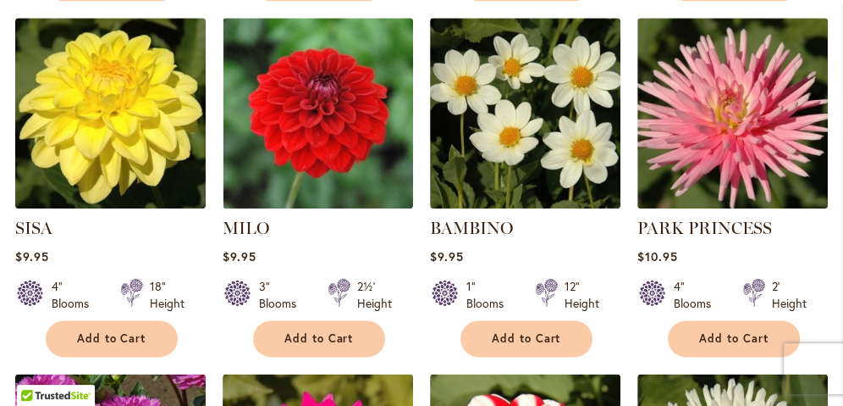
scroll to position [1247, 0]
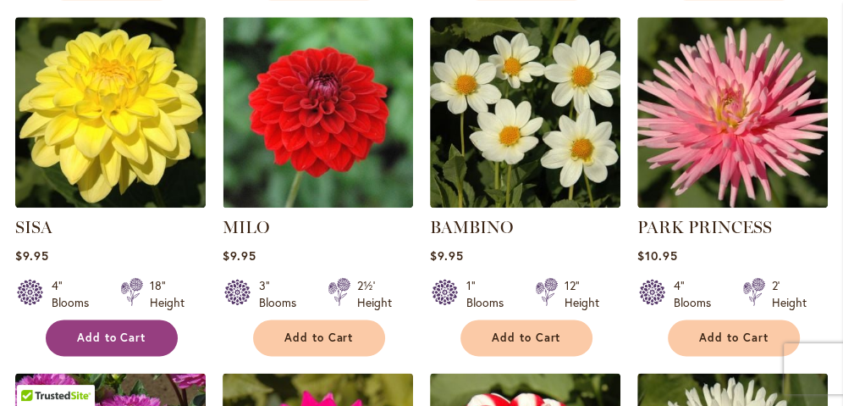
click at [146, 331] on span "Add to Cart" at bounding box center [111, 337] width 69 height 14
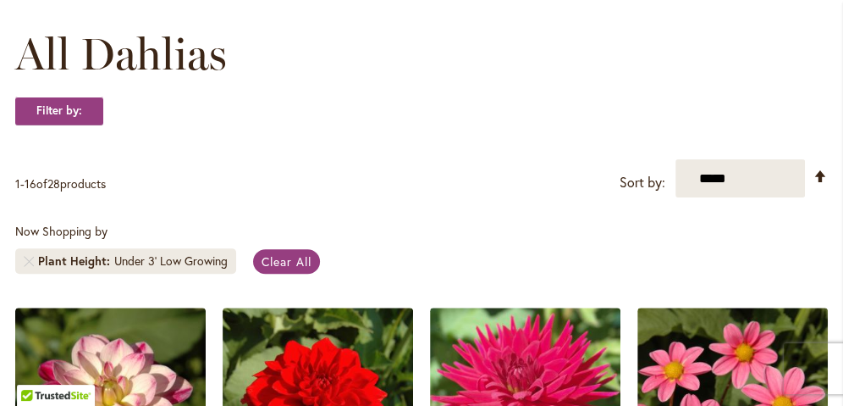
scroll to position [0, 0]
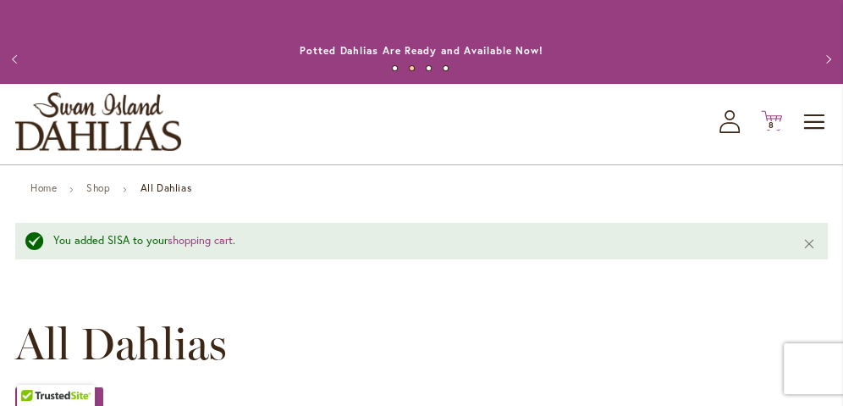
click at [771, 124] on span "8" at bounding box center [772, 124] width 6 height 11
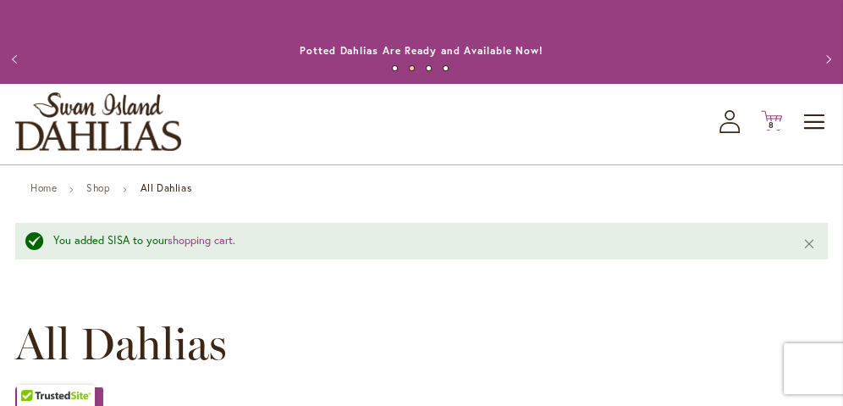
click at [769, 125] on span "8" at bounding box center [772, 124] width 6 height 11
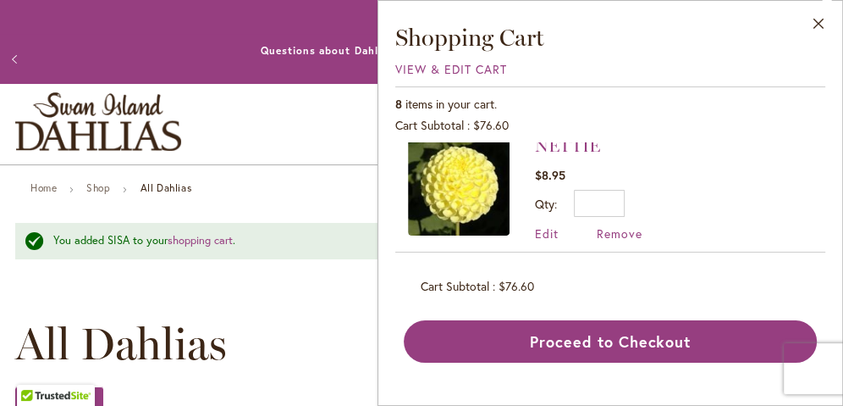
scroll to position [164, 0]
click at [453, 184] on img at bounding box center [459, 183] width 102 height 102
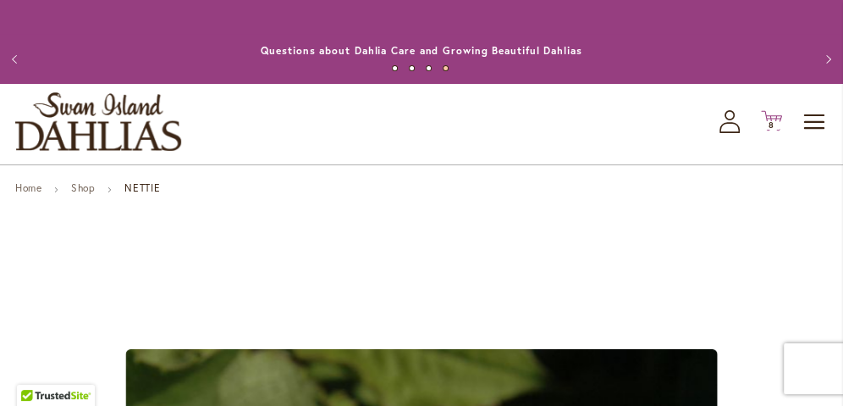
click at [773, 115] on icon "Cart .cls-1 { fill: #231f20; }" at bounding box center [771, 120] width 21 height 21
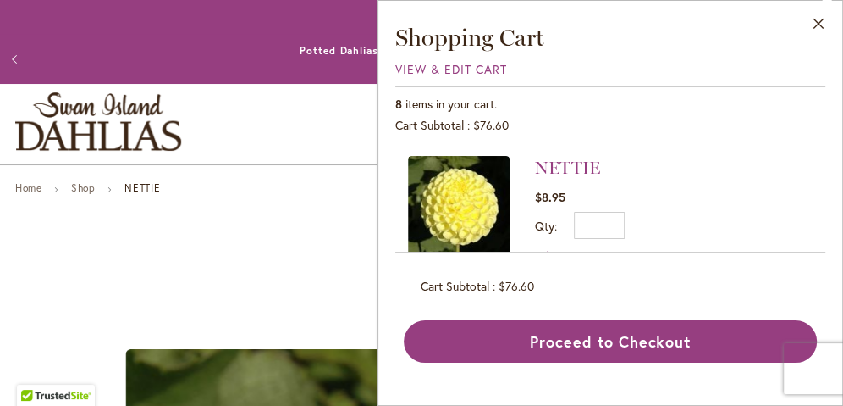
scroll to position [151, 0]
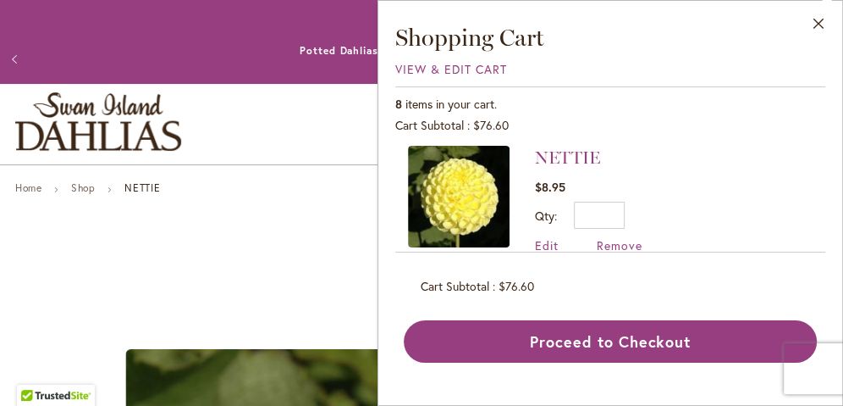
click at [457, 198] on img at bounding box center [459, 197] width 102 height 102
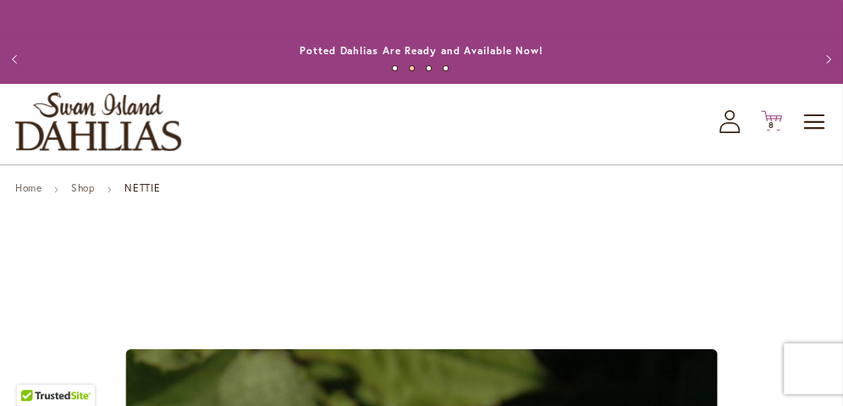
click at [773, 119] on icon "Cart .cls-1 { fill: #231f20; }" at bounding box center [771, 120] width 21 height 21
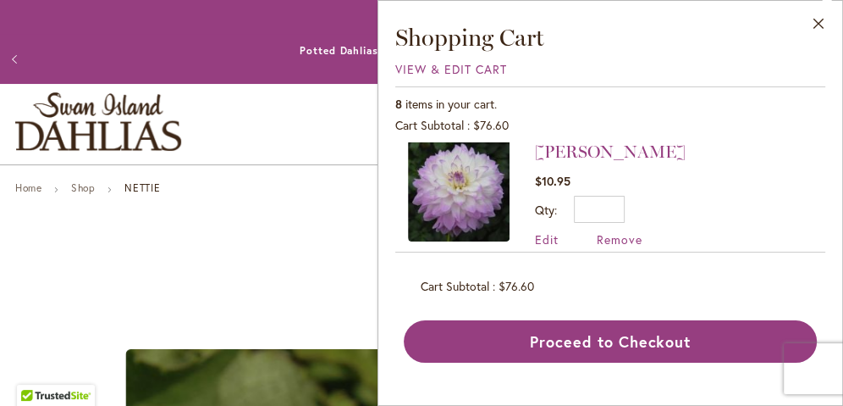
scroll to position [306, 0]
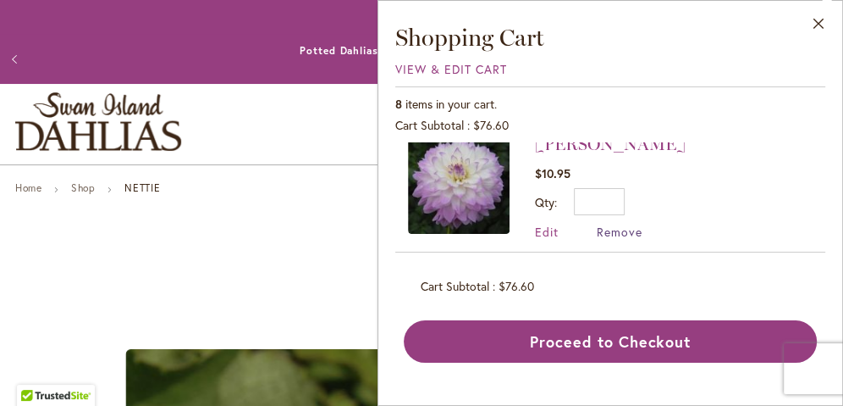
click at [623, 231] on span "Remove" at bounding box center [620, 232] width 46 height 16
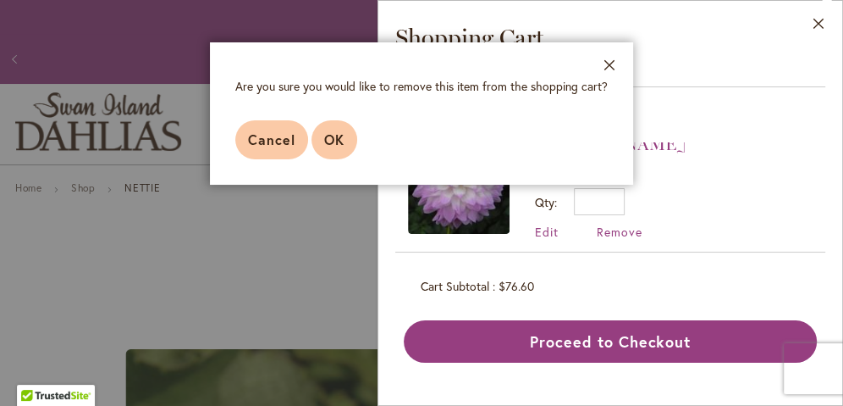
click at [340, 142] on span "OK" at bounding box center [334, 139] width 20 height 18
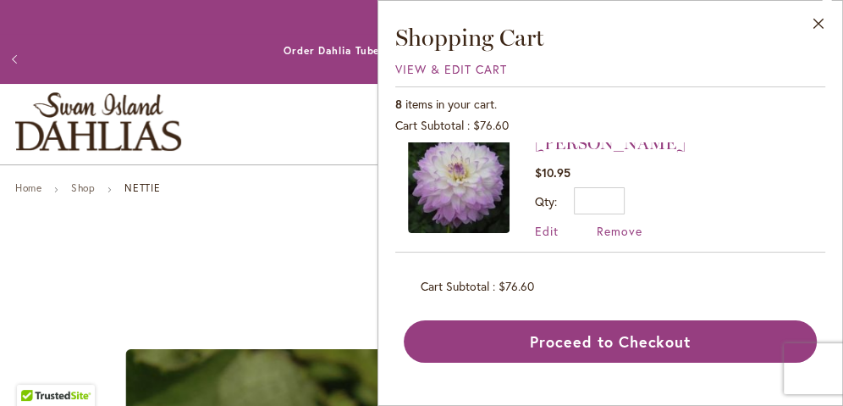
scroll to position [306, 0]
click at [611, 224] on span "Remove" at bounding box center [620, 232] width 46 height 16
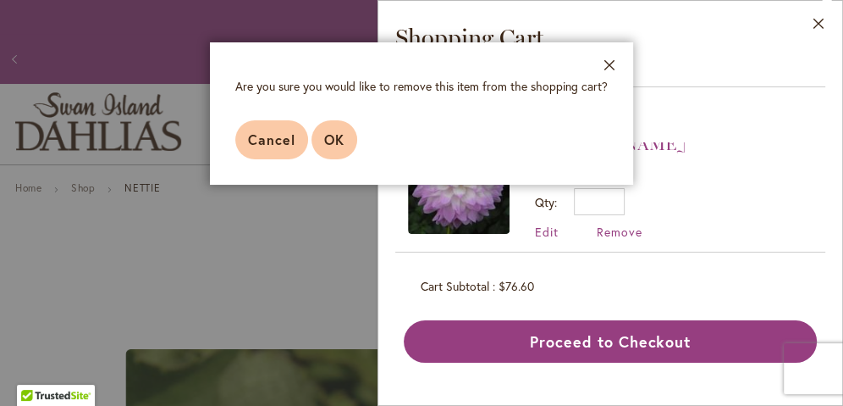
click at [349, 139] on button "OK" at bounding box center [335, 139] width 46 height 39
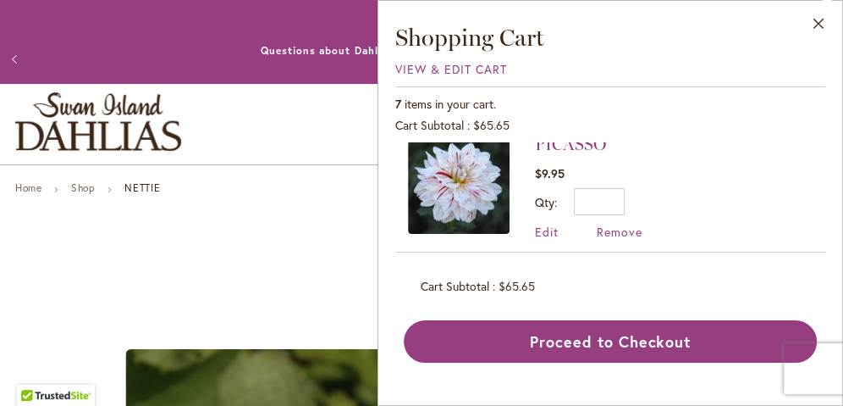
scroll to position [38, 0]
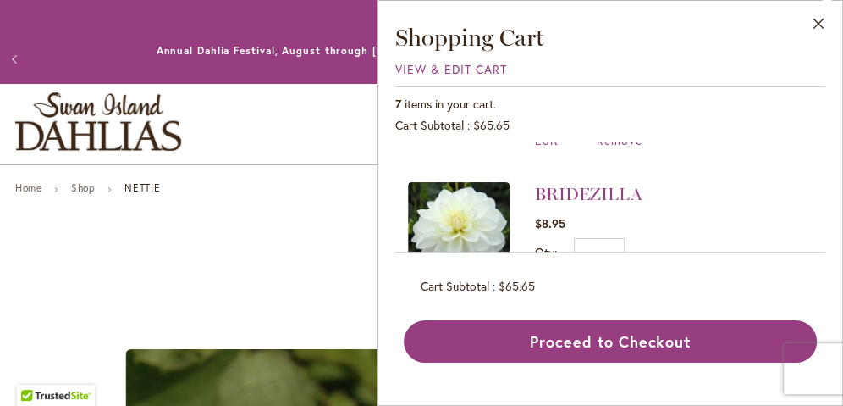
click at [417, 203] on img at bounding box center [459, 233] width 102 height 102
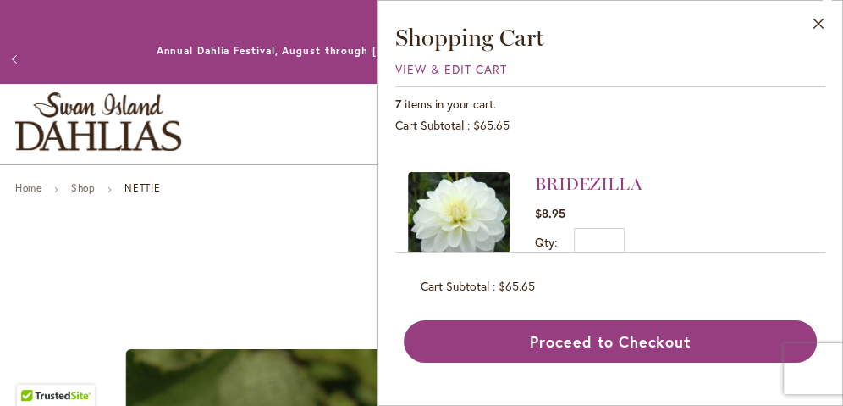
scroll to position [551, 0]
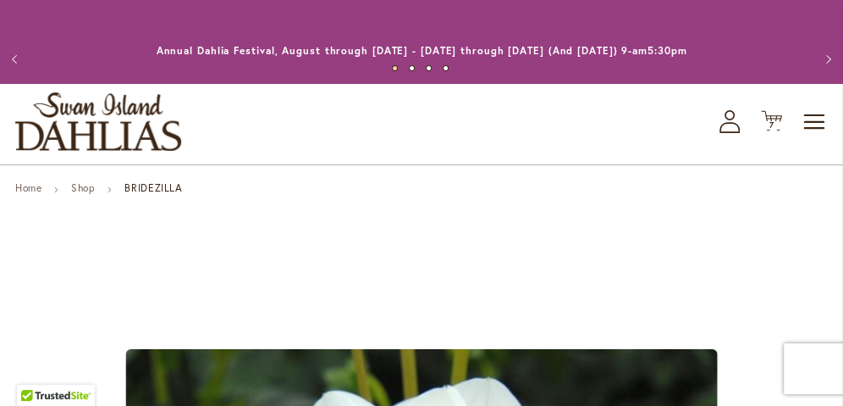
click at [804, 163] on div "Toggle Nav Shop All Shop Dahlia Tubers Collections Fresh Cut Dahlias Gardening …" at bounding box center [421, 124] width 843 height 80
click at [777, 119] on icon "Cart .cls-1 { fill: #231f20; }" at bounding box center [771, 120] width 21 height 21
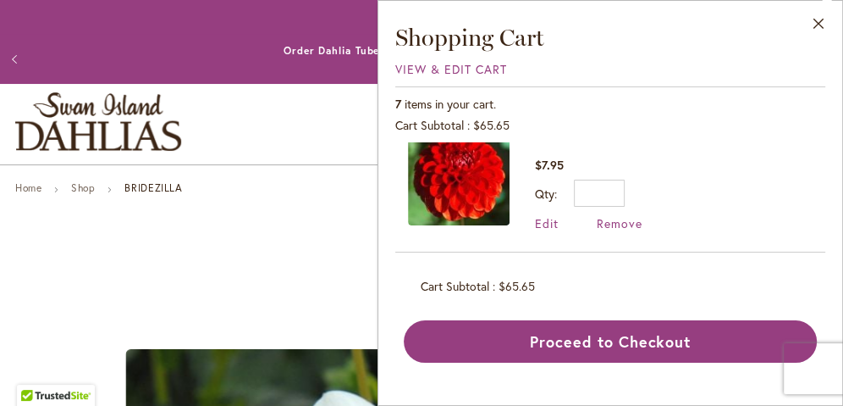
scroll to position [729, 0]
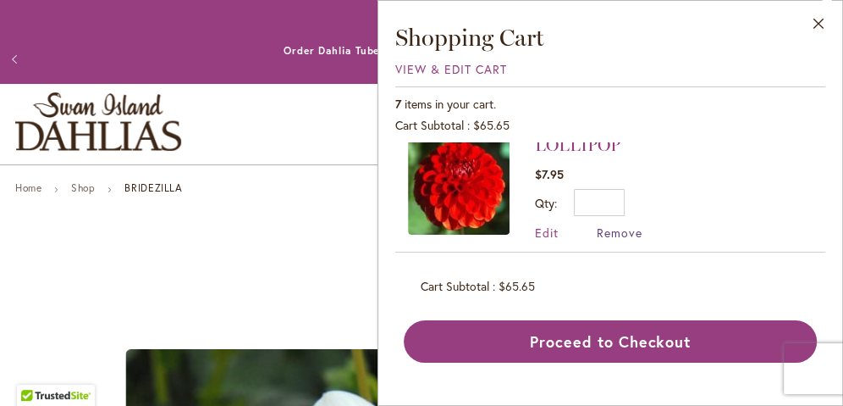
click at [622, 224] on span "Remove" at bounding box center [620, 232] width 46 height 16
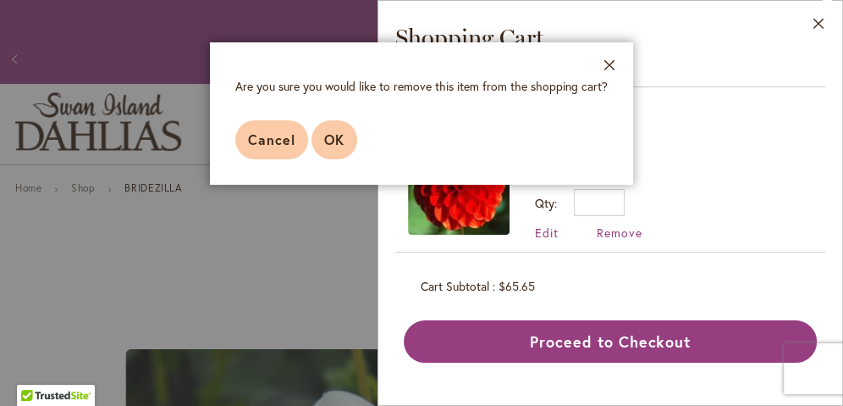
click at [337, 138] on span "OK" at bounding box center [334, 139] width 20 height 18
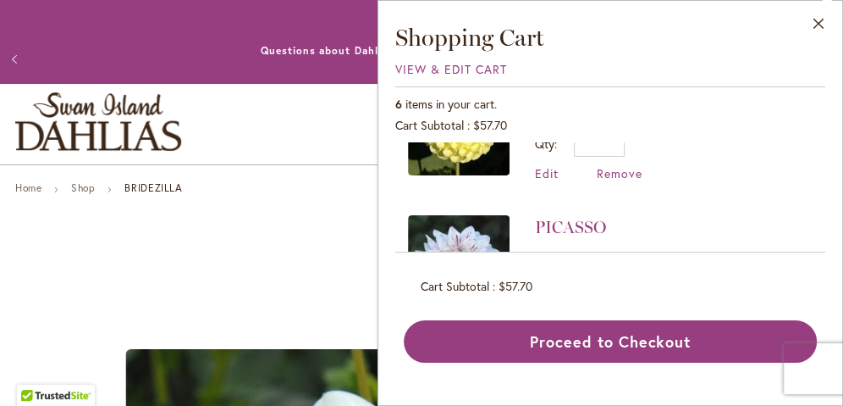
scroll to position [224, 0]
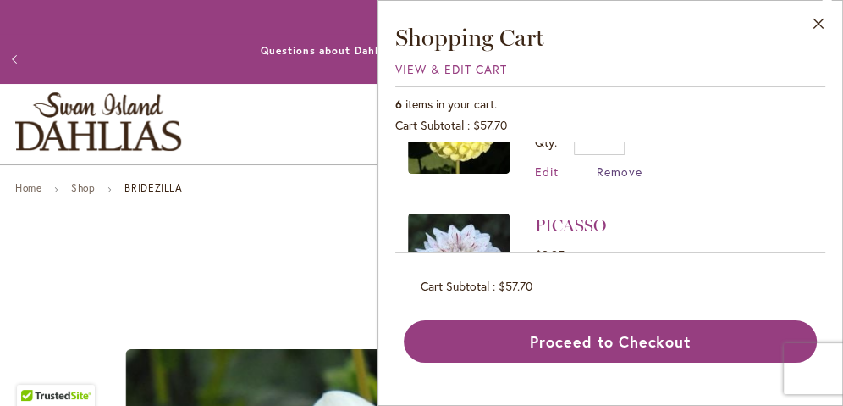
click at [622, 166] on span "Remove" at bounding box center [620, 171] width 46 height 16
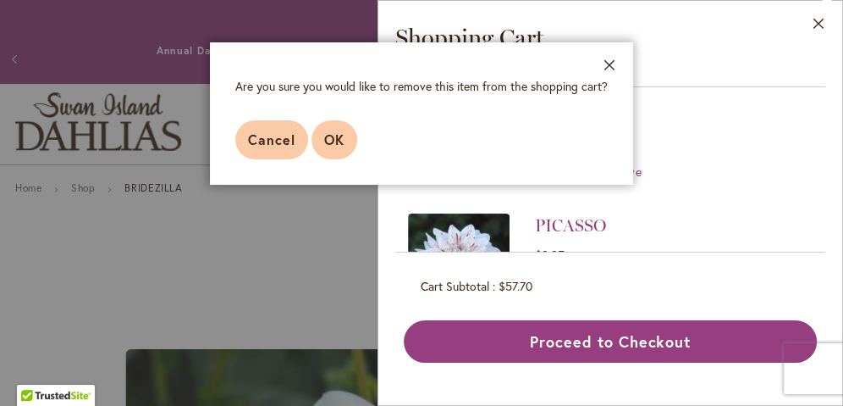
click at [329, 146] on span "OK" at bounding box center [334, 139] width 20 height 18
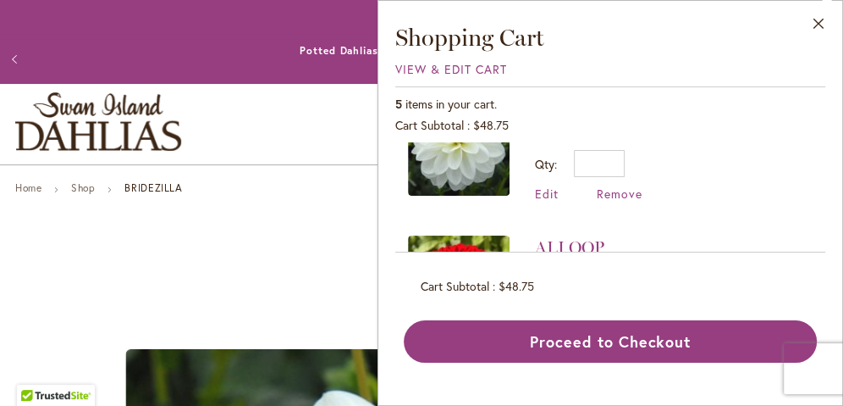
scroll to position [503, 0]
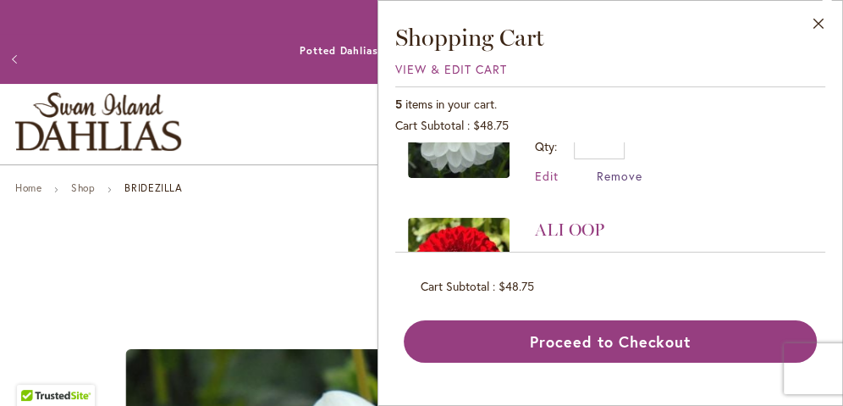
click at [607, 175] on span "Remove" at bounding box center [620, 176] width 46 height 16
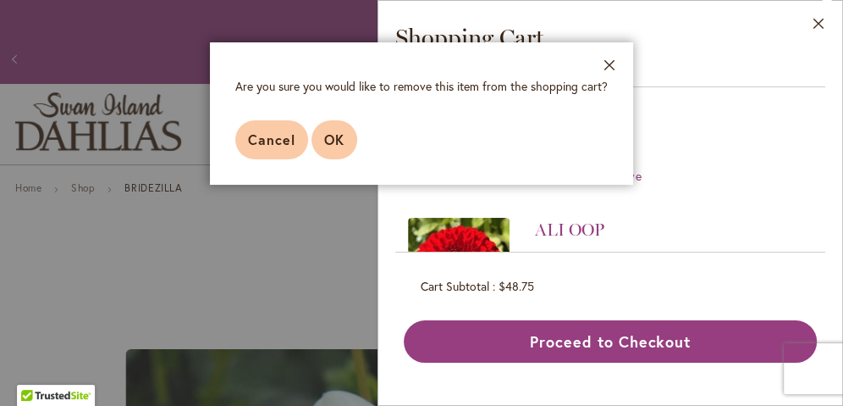
click at [345, 140] on button "OK" at bounding box center [335, 139] width 46 height 39
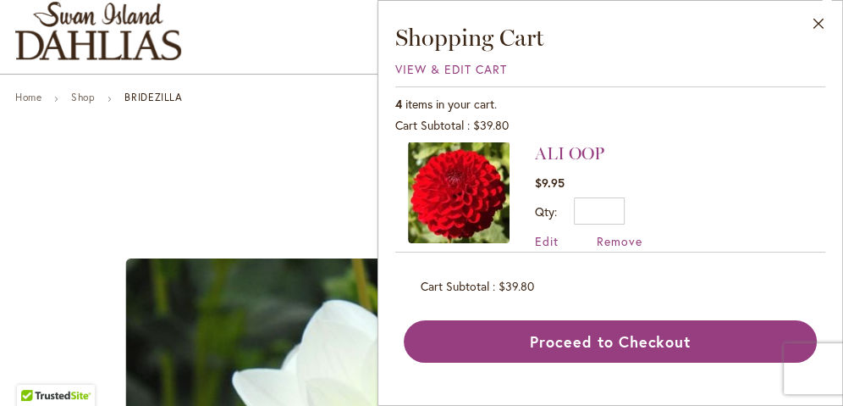
scroll to position [459, 0]
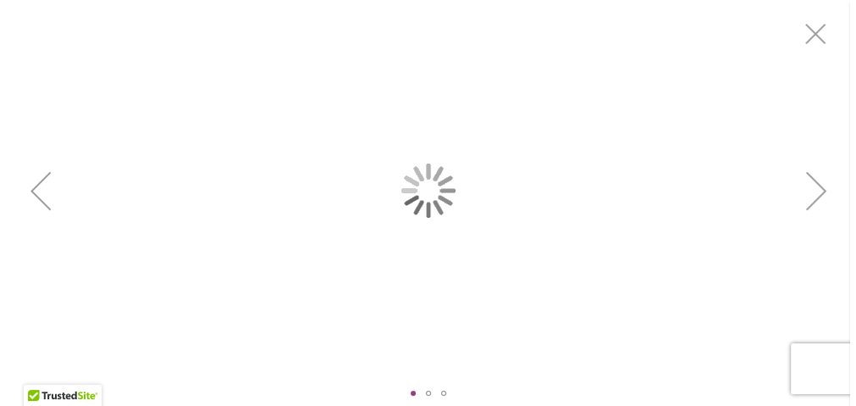
scroll to position [0, 0]
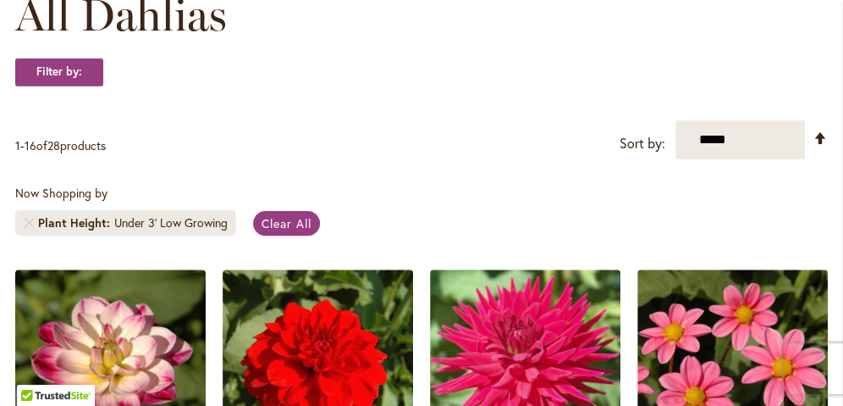
scroll to position [288, 0]
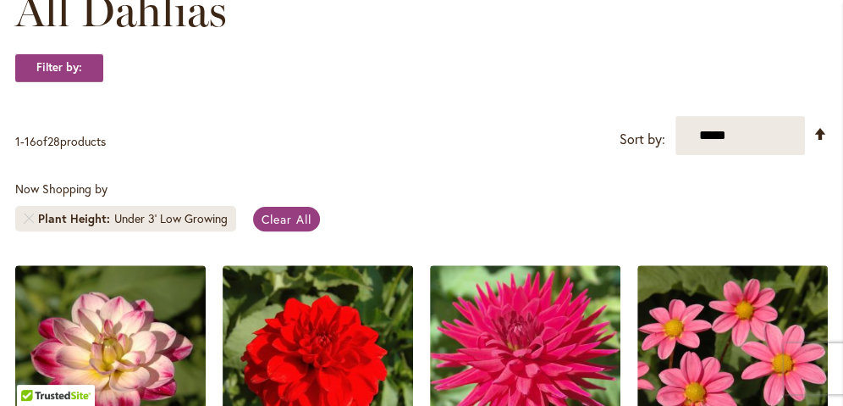
click at [201, 218] on div "Under 3' Low Growing" at bounding box center [170, 218] width 113 height 17
click at [278, 213] on span "Clear All" at bounding box center [287, 219] width 50 height 16
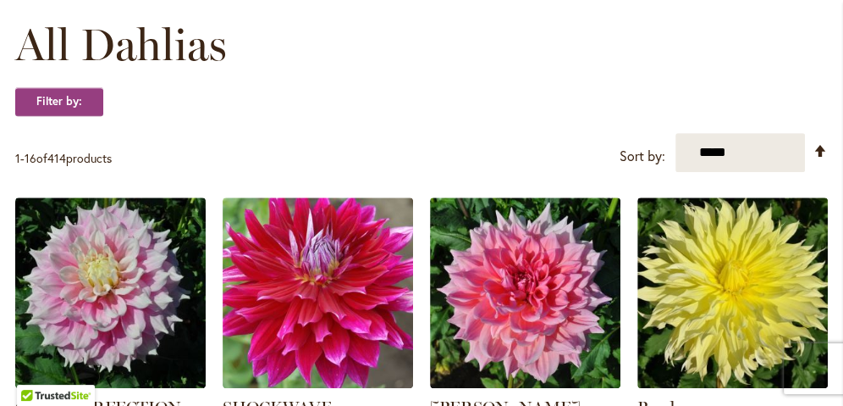
scroll to position [498, 0]
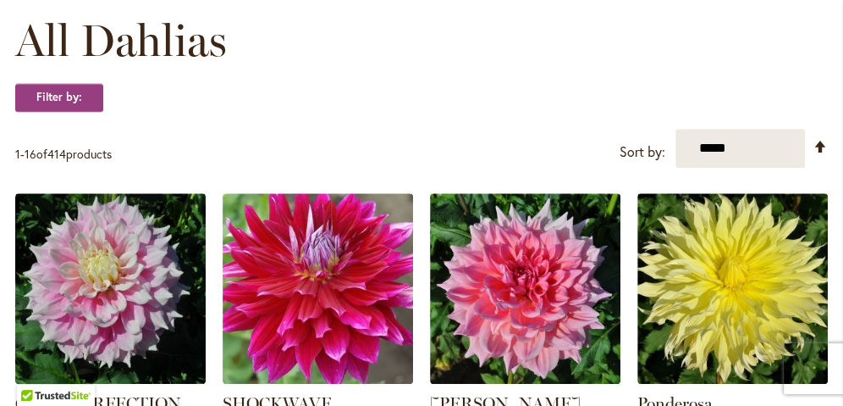
click at [70, 96] on strong "Filter by:" at bounding box center [59, 97] width 88 height 29
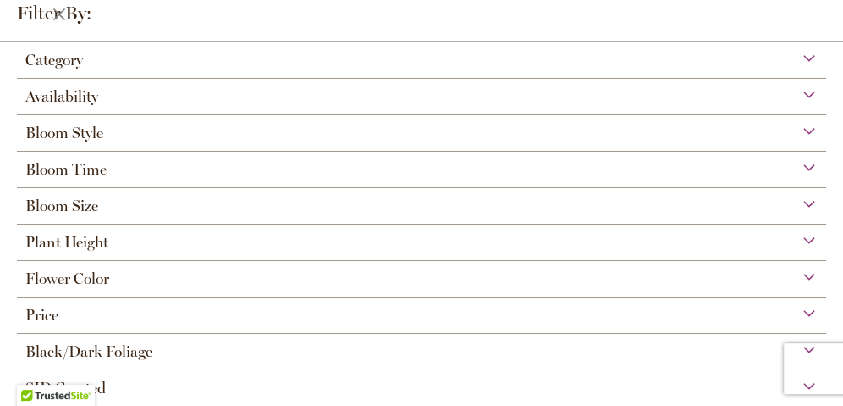
click at [91, 281] on span "Flower Color" at bounding box center [67, 278] width 84 height 19
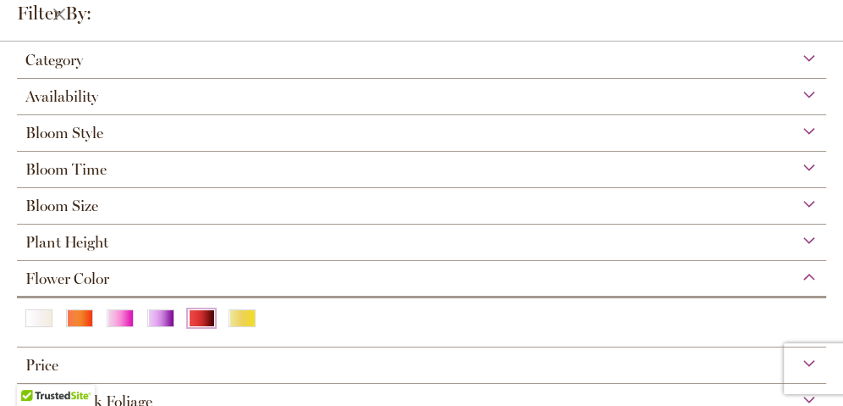
click at [197, 317] on div "Red" at bounding box center [201, 318] width 27 height 18
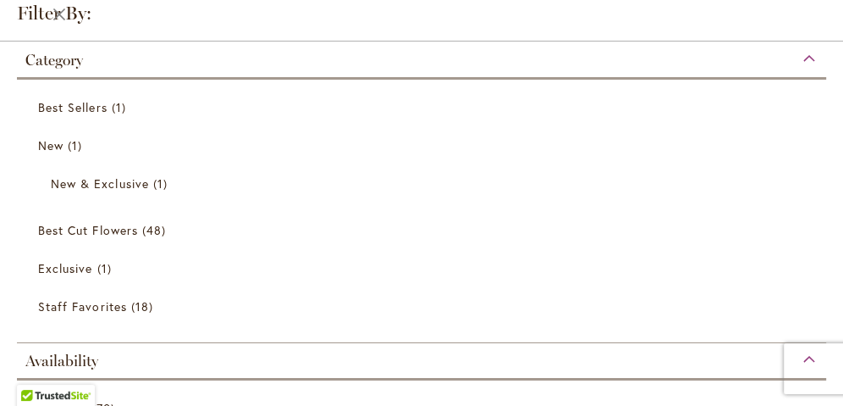
click at [796, 58] on div "Category" at bounding box center [422, 55] width 810 height 27
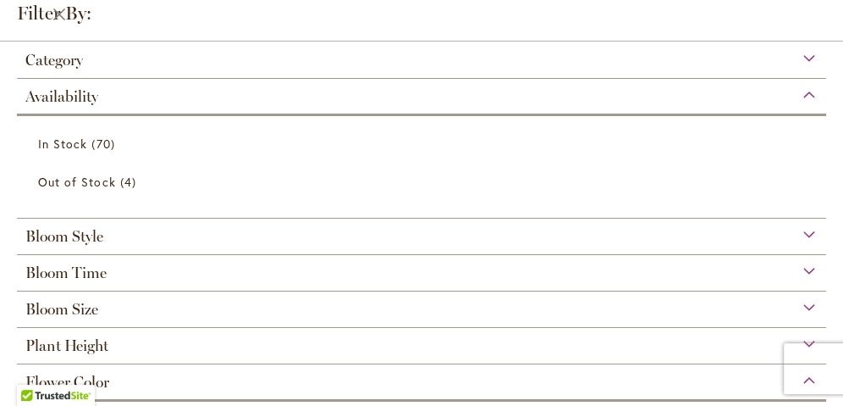
click at [802, 96] on div "Availability" at bounding box center [422, 92] width 810 height 27
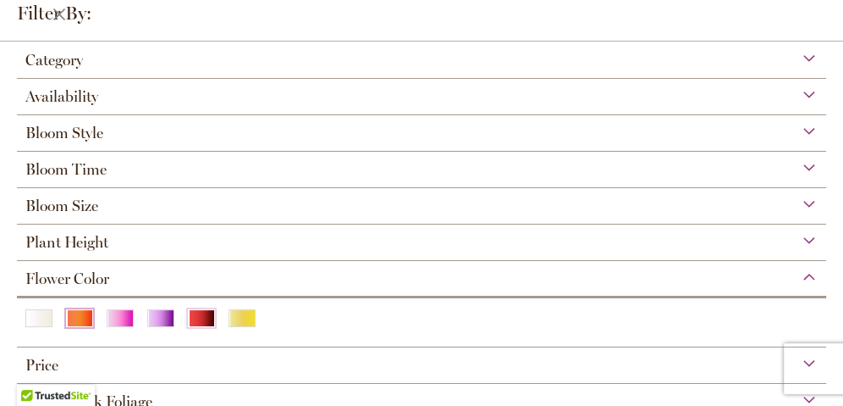
click at [73, 314] on div "Orange/Peach" at bounding box center [79, 318] width 27 height 18
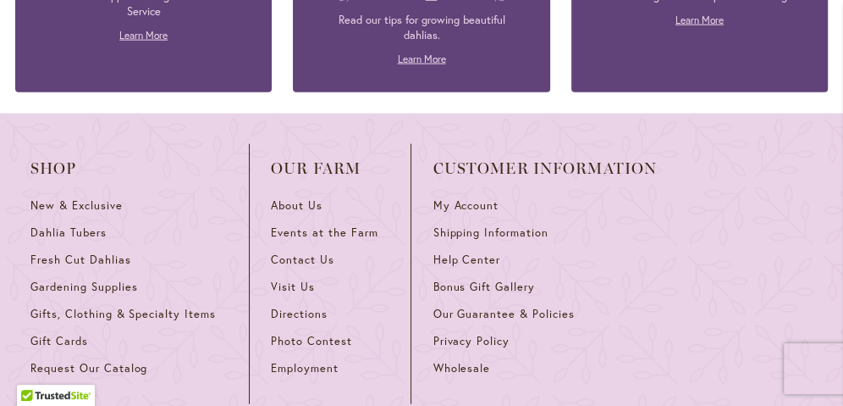
scroll to position [2427, 0]
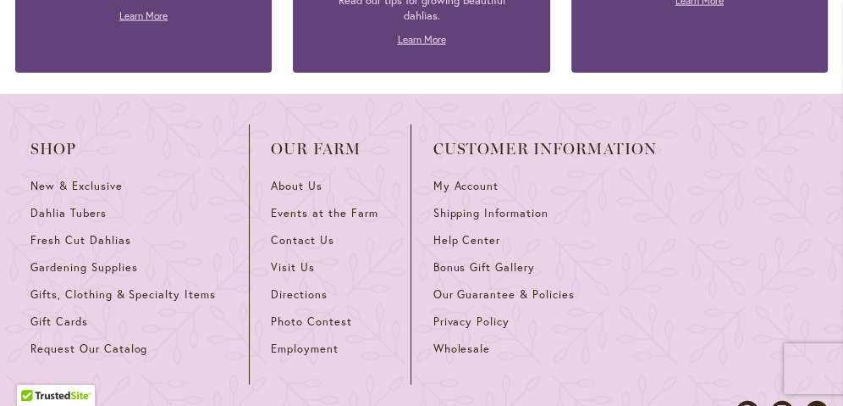
scroll to position [2516, 0]
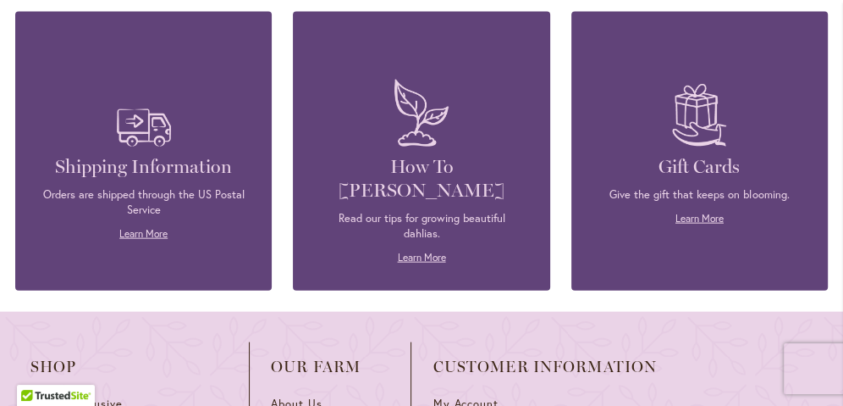
scroll to position [2412, 0]
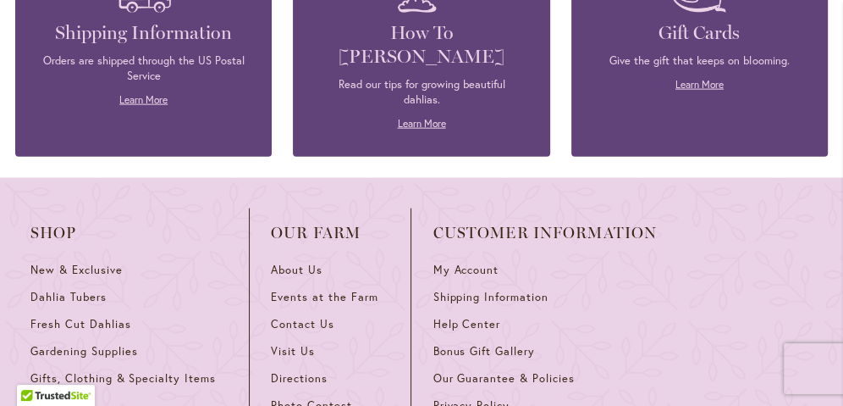
scroll to position [2388, 0]
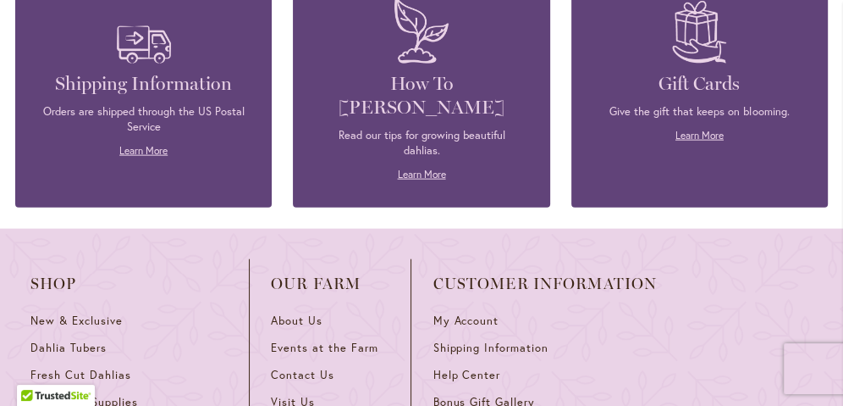
scroll to position [2385, 0]
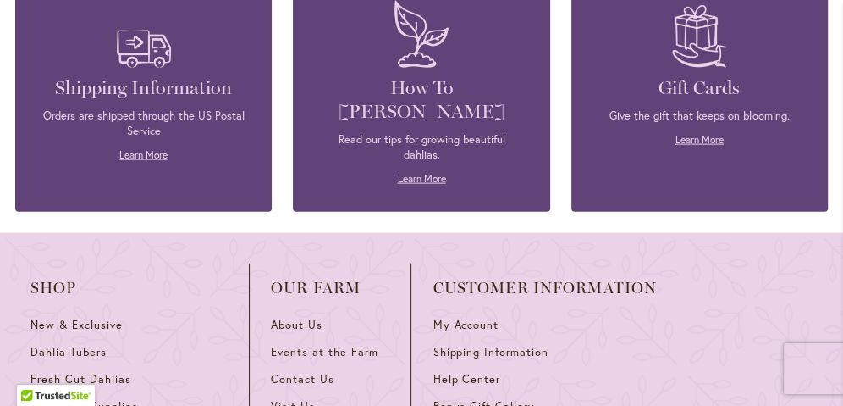
scroll to position [2359, 0]
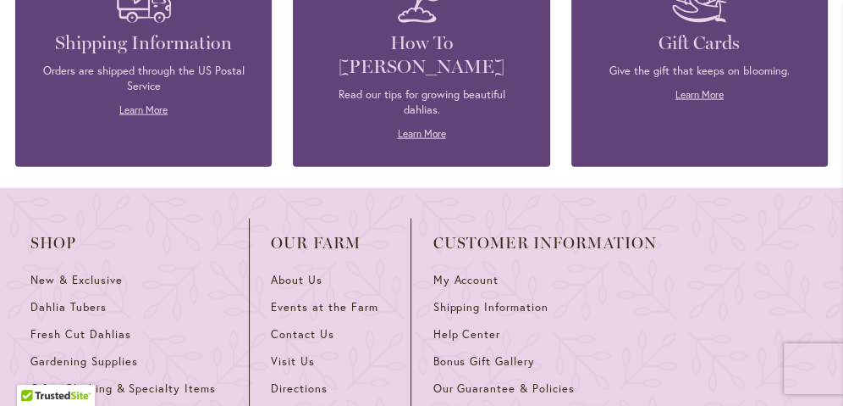
scroll to position [2400, 0]
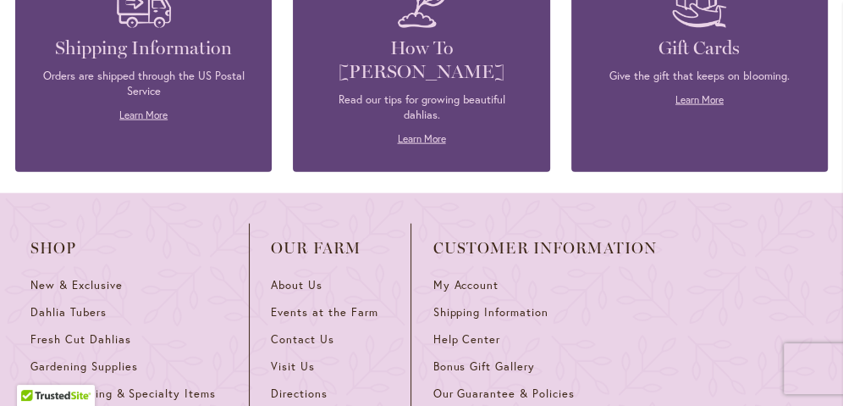
scroll to position [2425, 0]
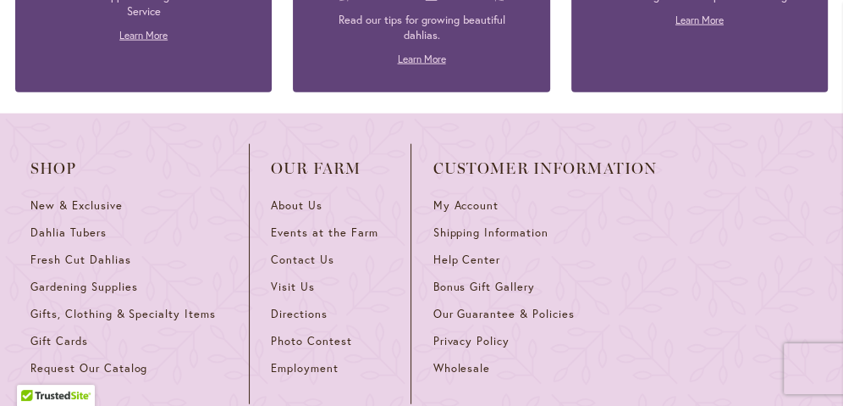
scroll to position [2451, 0]
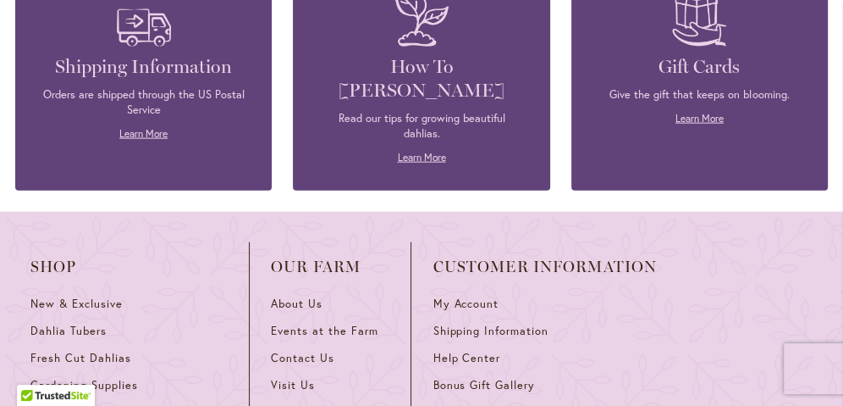
scroll to position [2410, 0]
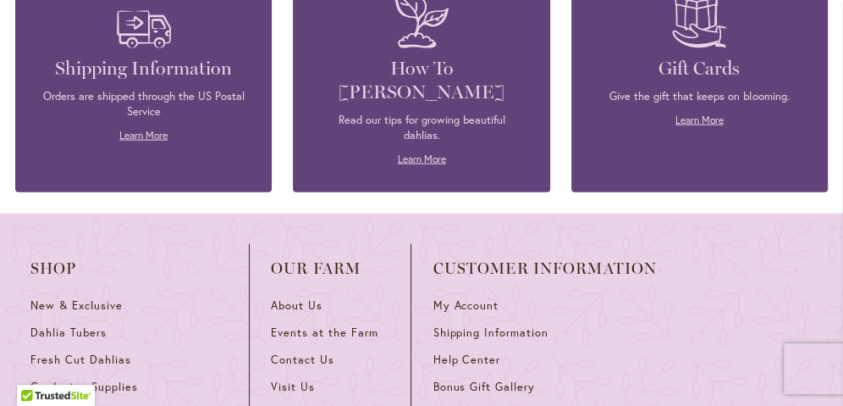
scroll to position [2391, 0]
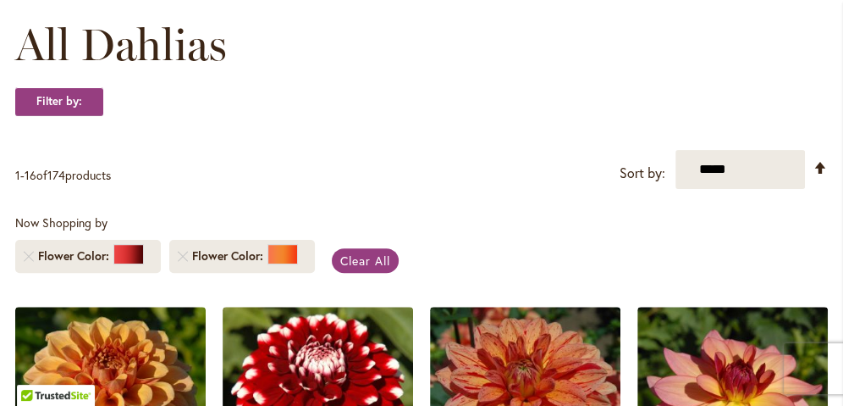
scroll to position [252, 0]
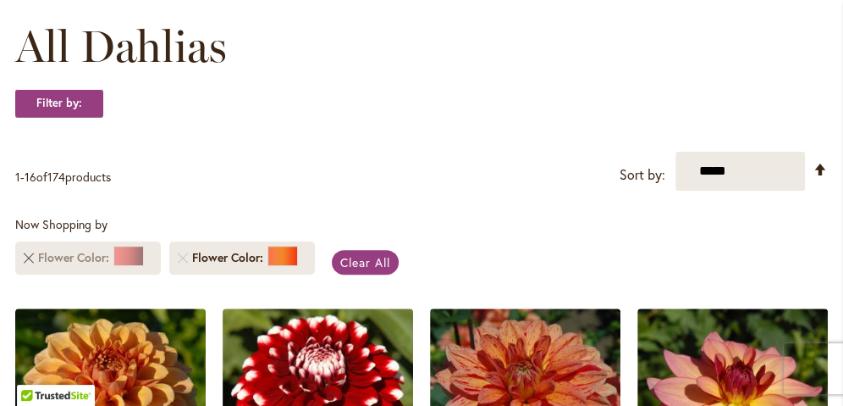
click at [29, 256] on link "Remove Flower Color Red" at bounding box center [29, 257] width 10 height 10
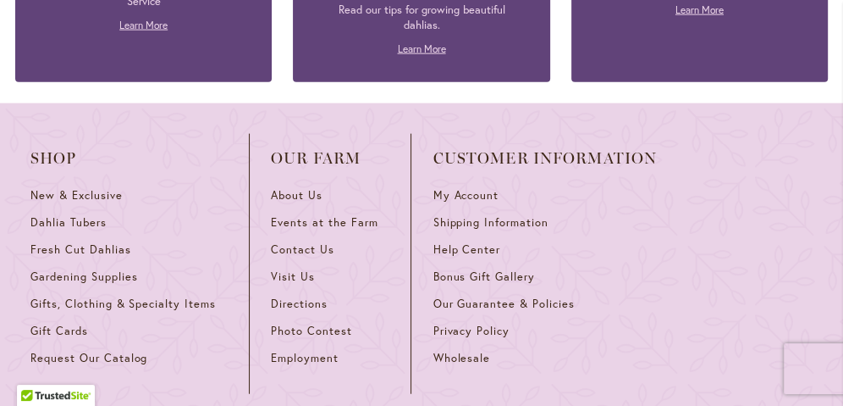
scroll to position [2459, 0]
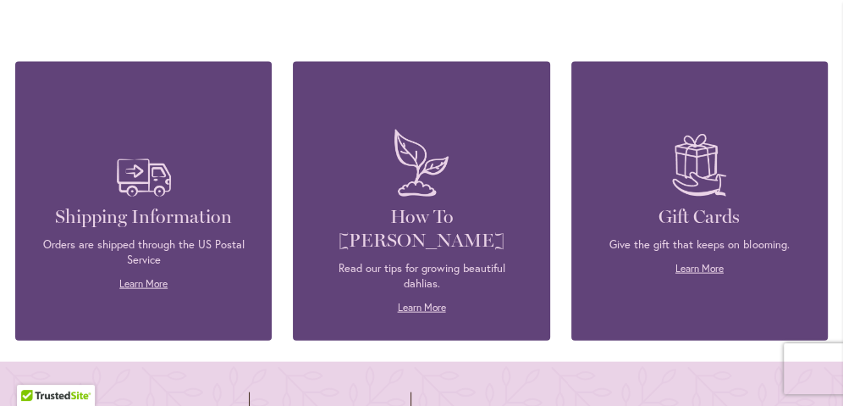
scroll to position [2390, 0]
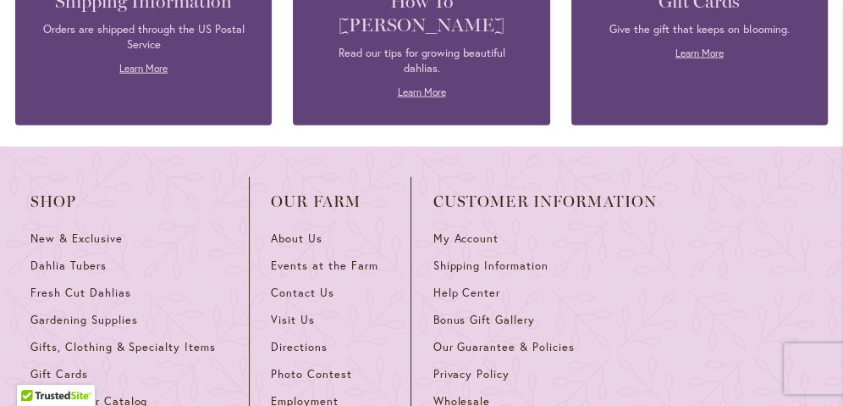
scroll to position [2445, 0]
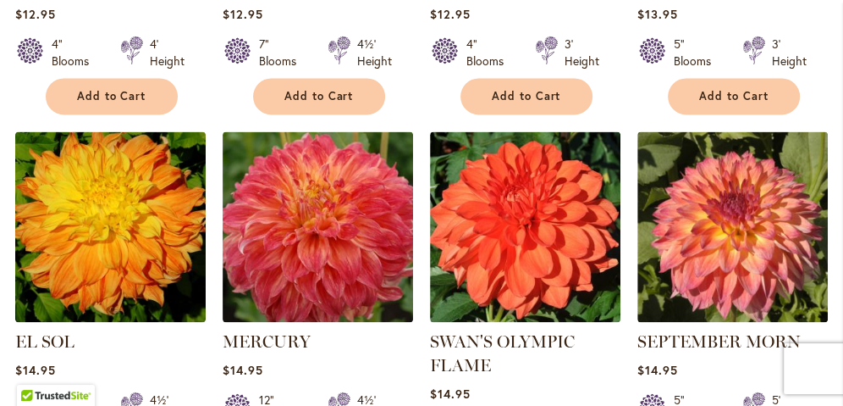
scroll to position [1521, 0]
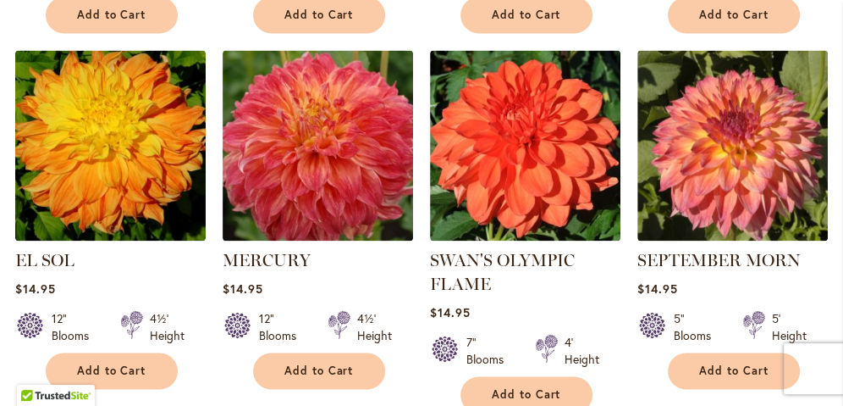
scroll to position [1644, 0]
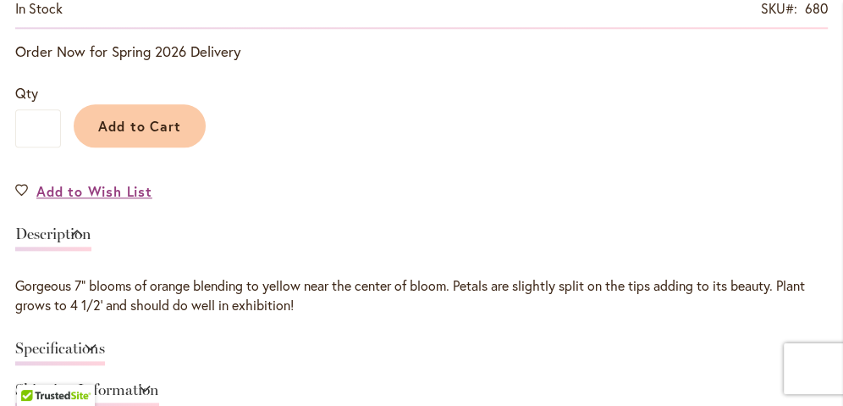
scroll to position [1208, 0]
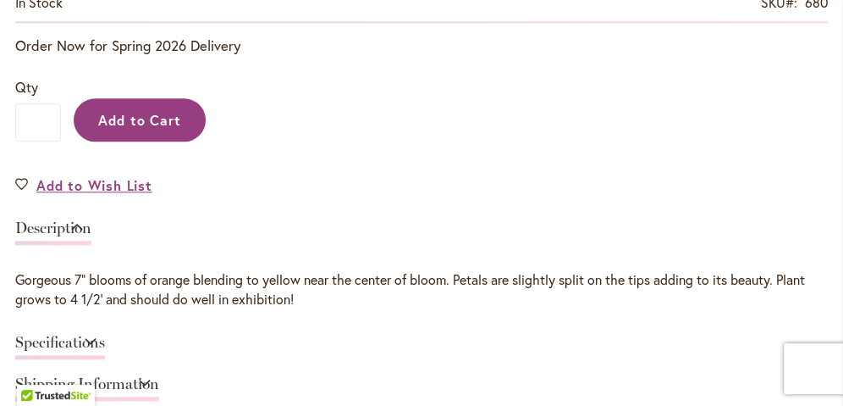
click at [158, 114] on span "Add to Cart" at bounding box center [140, 120] width 84 height 18
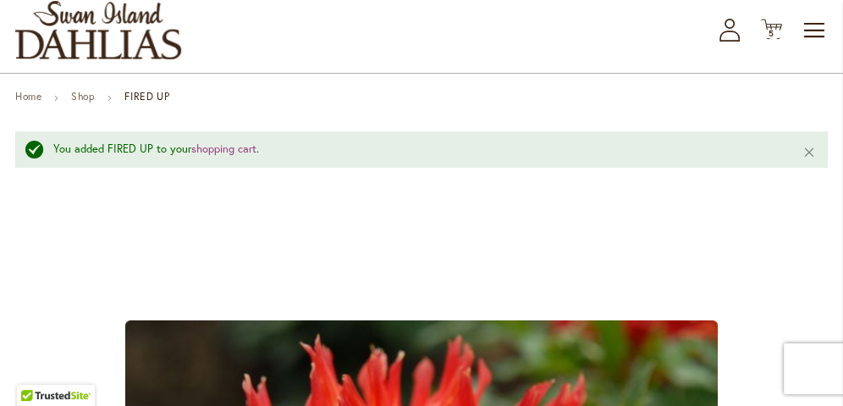
scroll to position [0, 0]
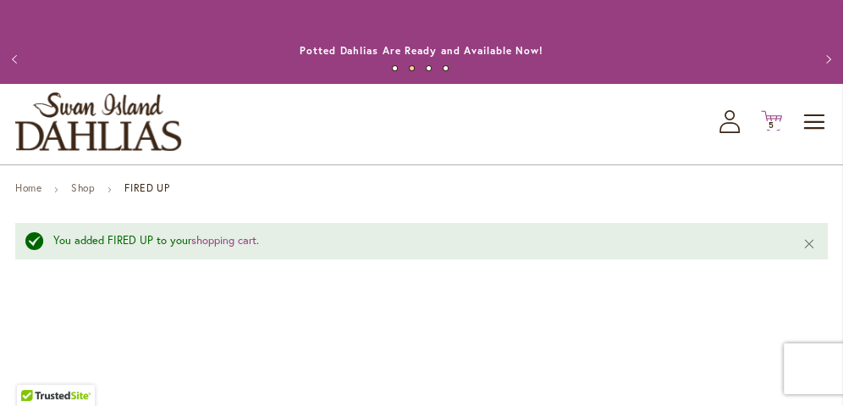
click at [771, 124] on span "5" at bounding box center [772, 124] width 6 height 11
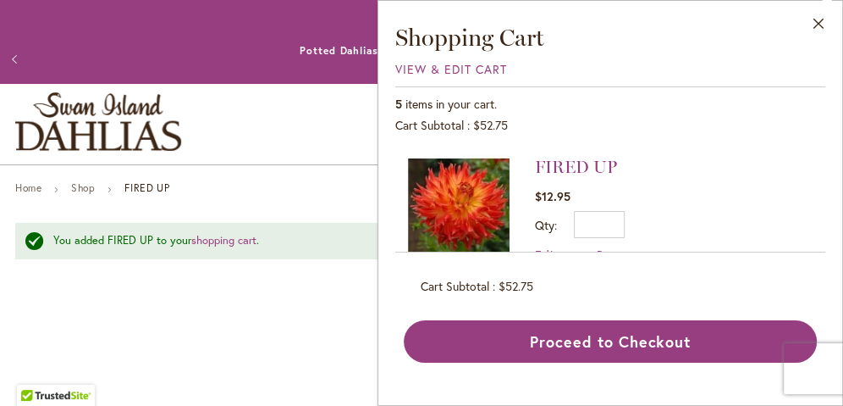
click at [463, 274] on div "5 items in your cart. Cart Subtotal $52.75 Recently added item(s) FIRED UP $12.…" at bounding box center [610, 224] width 430 height 276
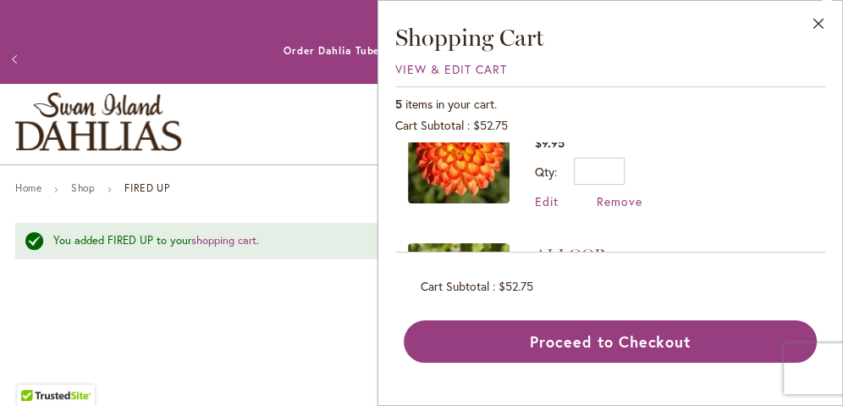
scroll to position [478, 0]
click at [615, 192] on span "Remove" at bounding box center [620, 200] width 46 height 16
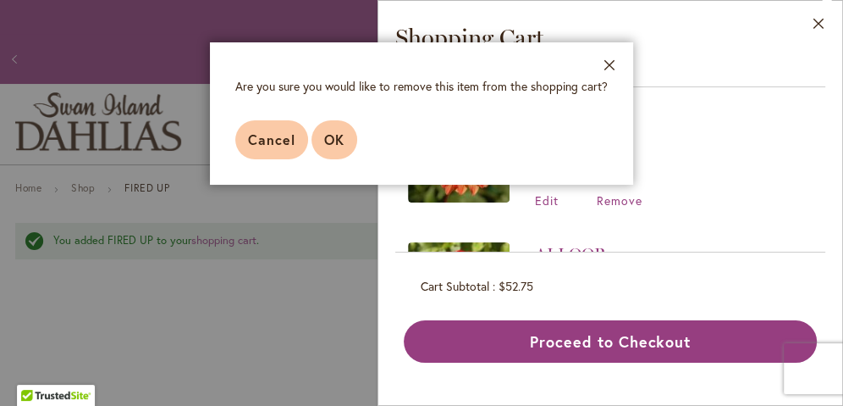
click at [333, 145] on span "OK" at bounding box center [334, 139] width 20 height 18
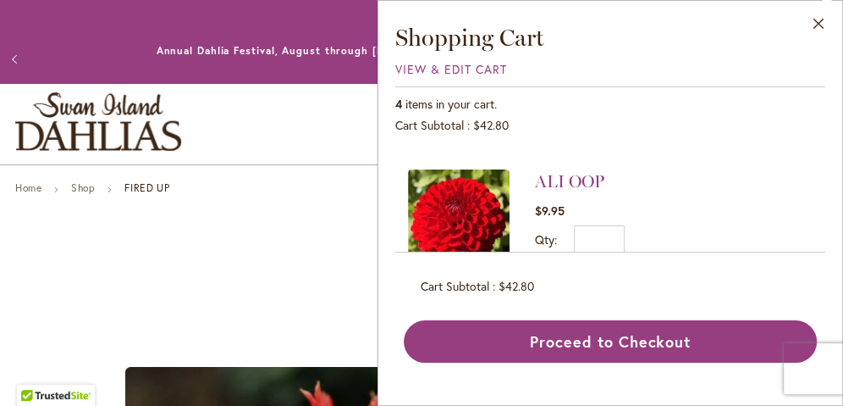
scroll to position [459, 0]
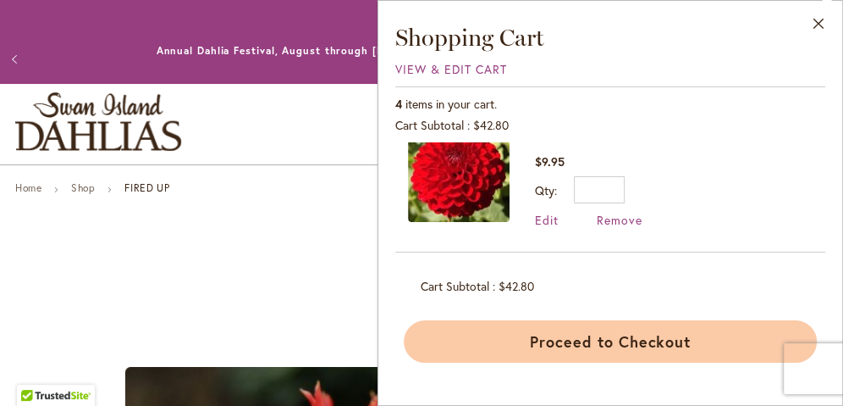
click at [603, 339] on button "Proceed to Checkout" at bounding box center [610, 341] width 413 height 42
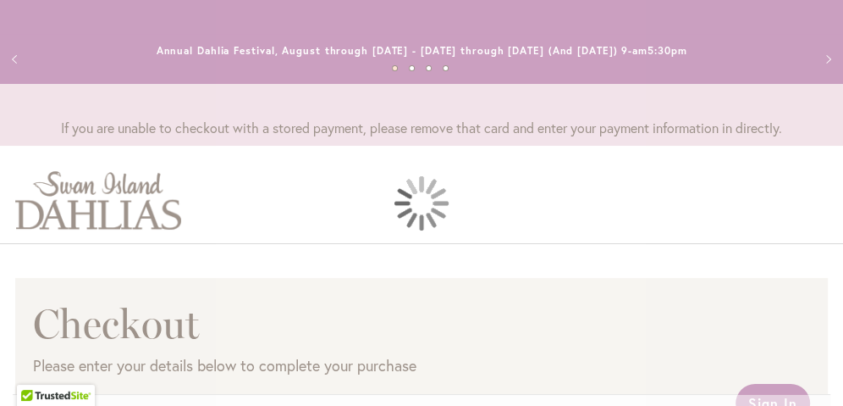
select select "**"
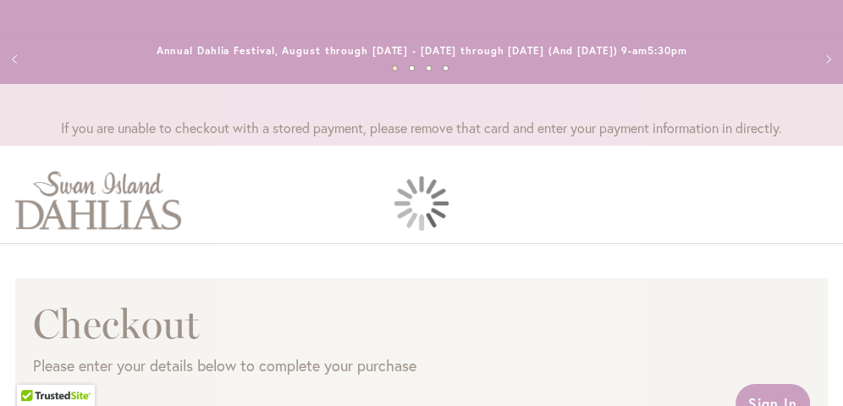
select select "**"
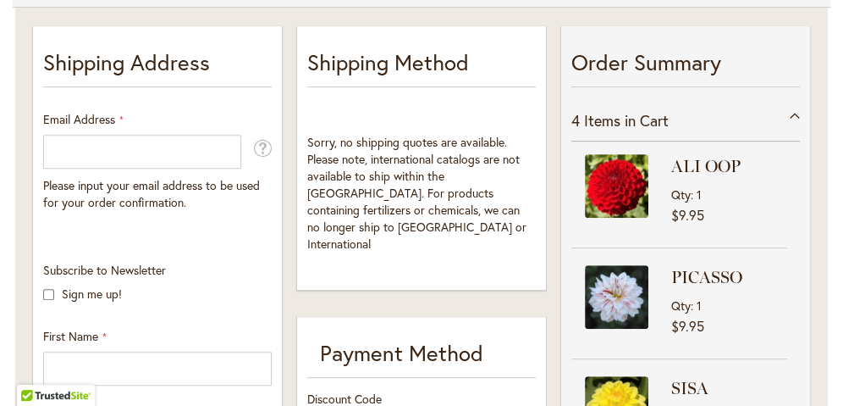
scroll to position [478, 0]
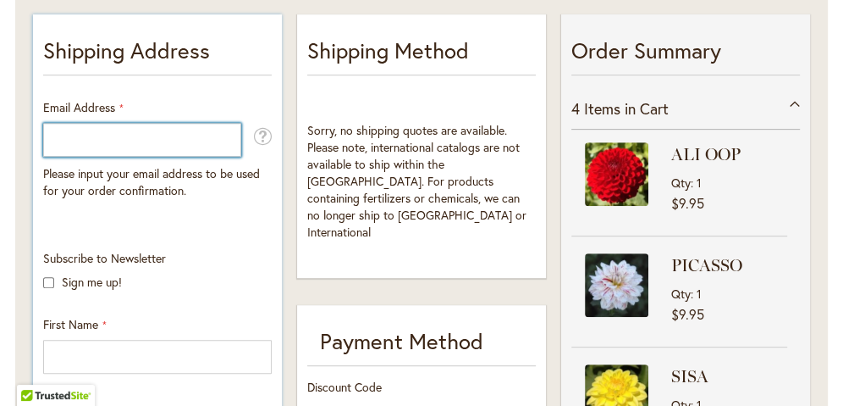
click at [169, 139] on input "Email Address" at bounding box center [142, 140] width 198 height 34
type input "**********"
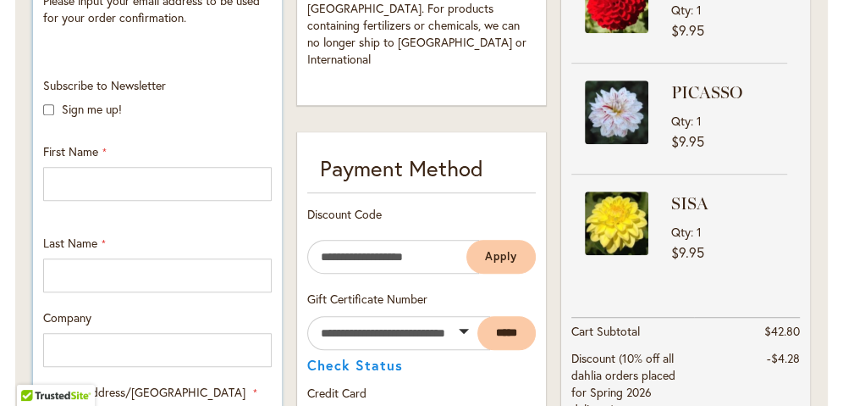
scroll to position [657, 0]
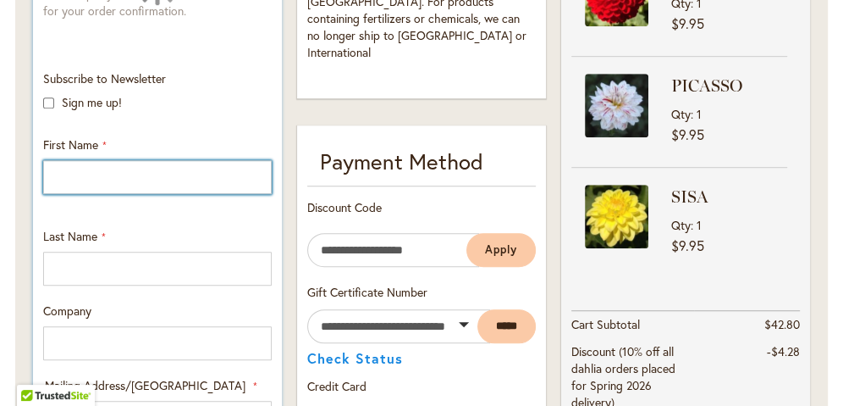
click at [192, 169] on input "First Name" at bounding box center [157, 177] width 229 height 34
type input "*****"
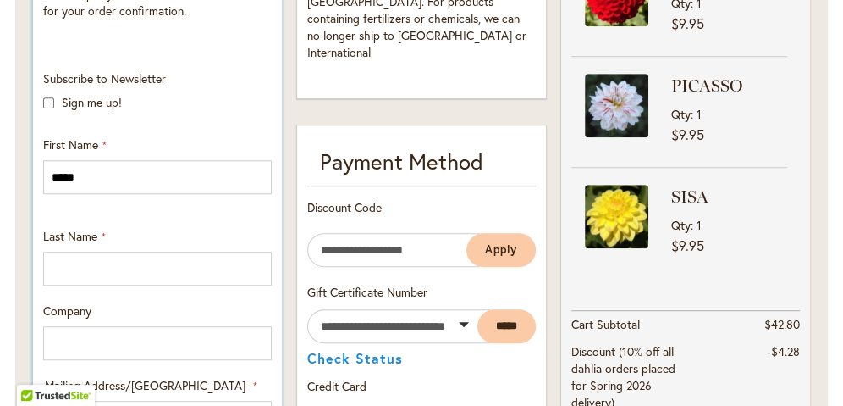
type input "****"
type input "**********"
select select "**"
type input "*******"
type input "*****"
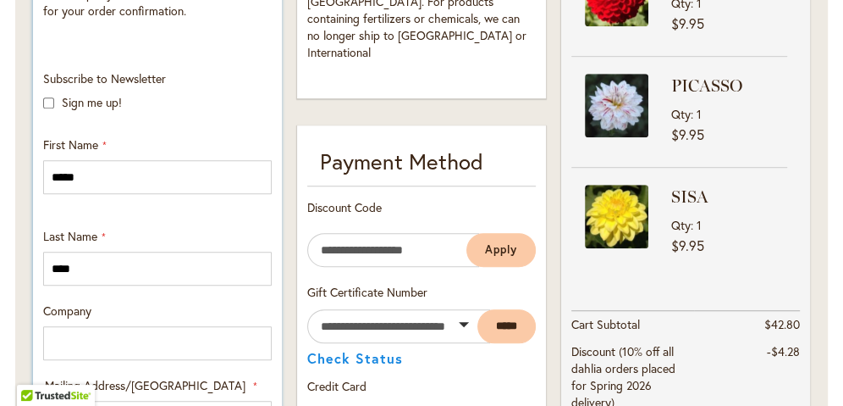
type input "**********"
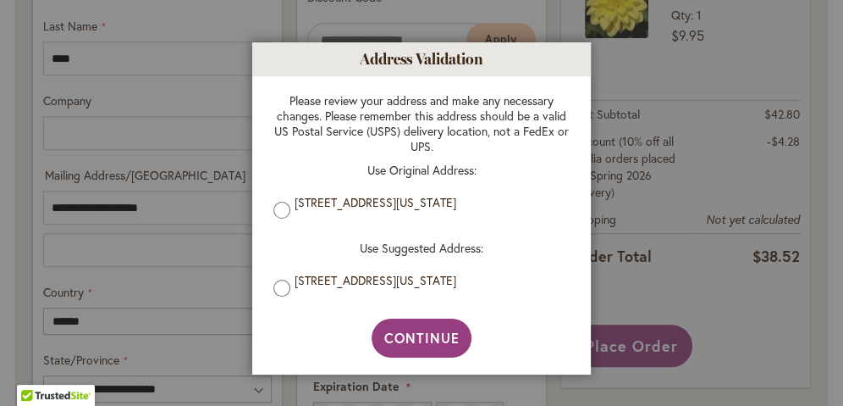
scroll to position [877, 0]
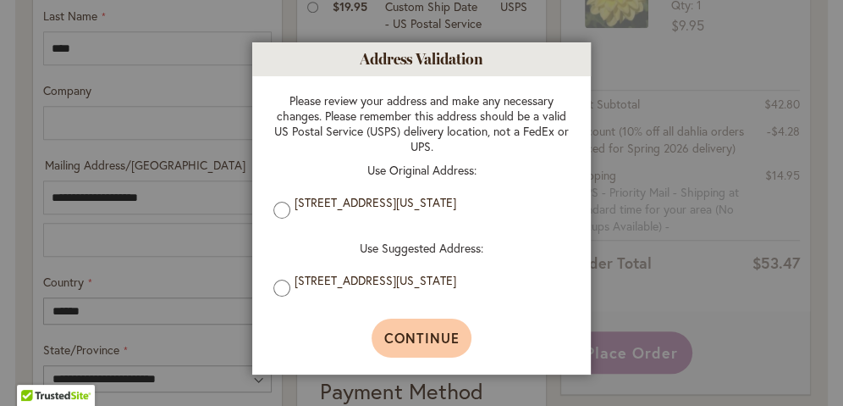
click at [423, 344] on span "Continue" at bounding box center [421, 338] width 75 height 18
type input "**********"
type input "*******"
type input "**********"
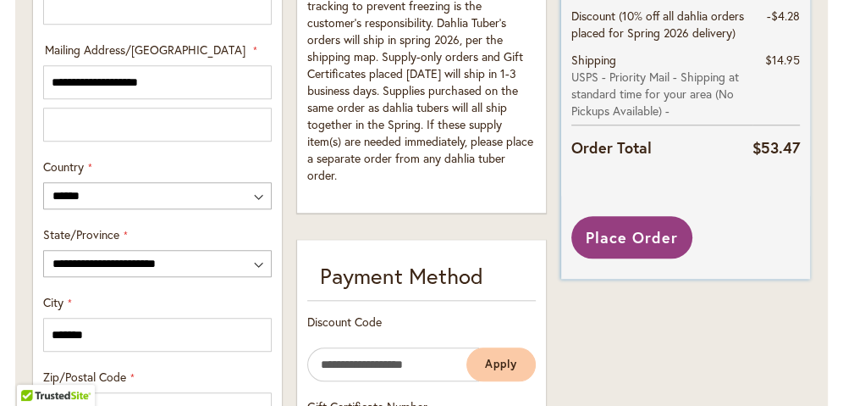
scroll to position [988, 0]
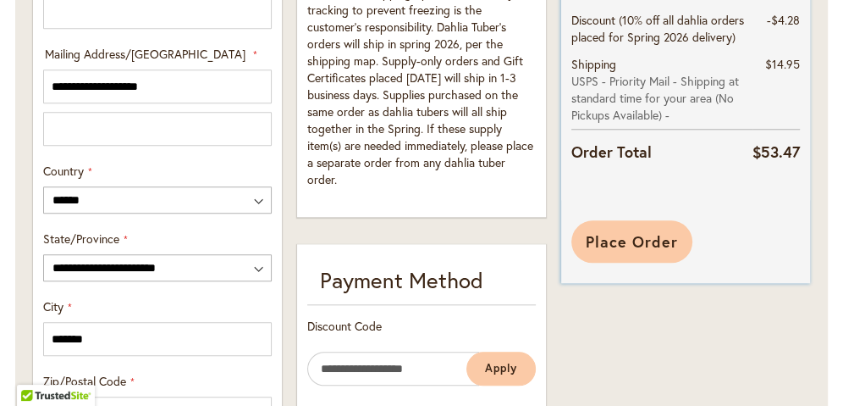
click at [621, 235] on span "Place Order" at bounding box center [632, 241] width 92 height 20
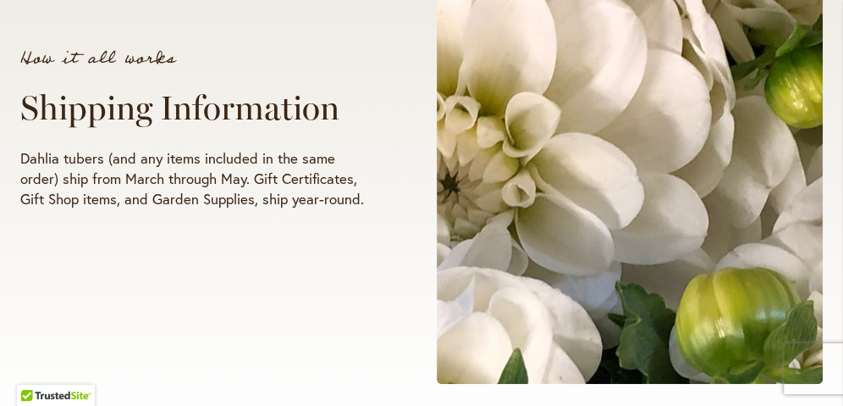
scroll to position [336, 0]
